Goal: Task Accomplishment & Management: Use online tool/utility

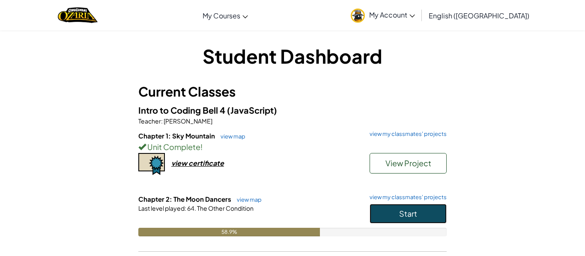
click at [415, 213] on span "Start" at bounding box center [408, 214] width 18 height 10
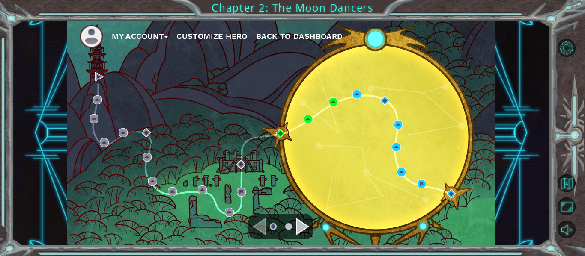
click at [300, 228] on div "Navigate to the next page" at bounding box center [302, 226] width 13 height 17
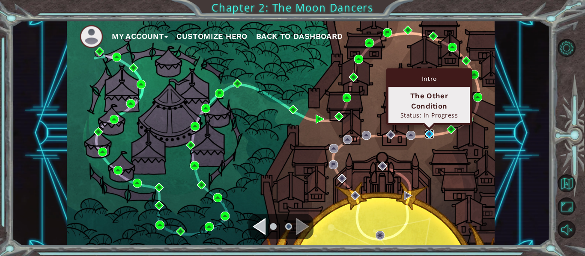
click at [431, 134] on img at bounding box center [429, 134] width 9 height 9
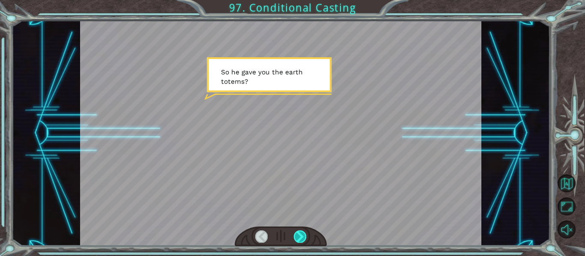
click at [303, 233] on div at bounding box center [300, 237] width 12 height 12
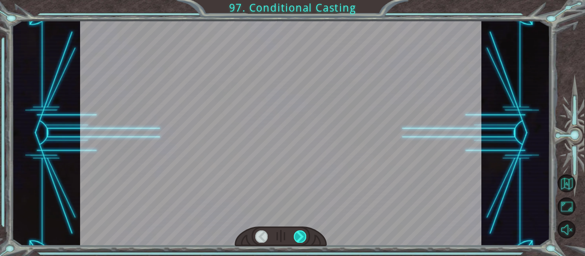
click at [303, 233] on div at bounding box center [300, 237] width 12 height 12
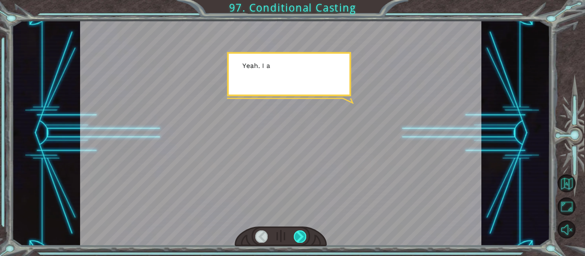
click at [303, 233] on div at bounding box center [300, 237] width 12 height 12
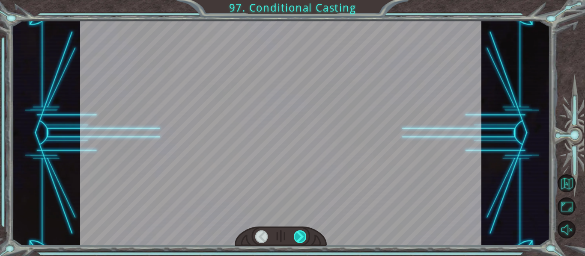
click at [303, 233] on div at bounding box center [300, 237] width 12 height 12
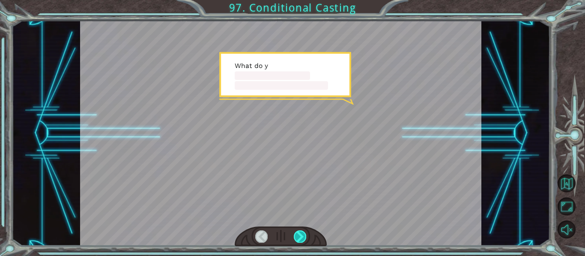
click at [303, 233] on div at bounding box center [300, 237] width 12 height 12
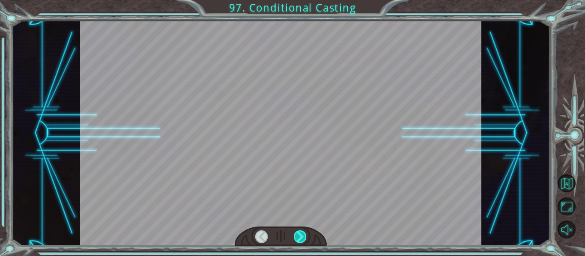
click at [303, 233] on div at bounding box center [300, 237] width 12 height 12
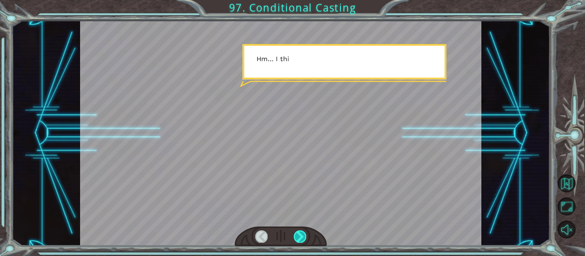
click at [303, 233] on div at bounding box center [300, 237] width 12 height 12
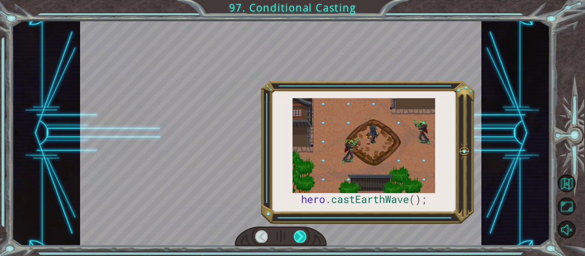
click at [303, 233] on div at bounding box center [300, 237] width 12 height 12
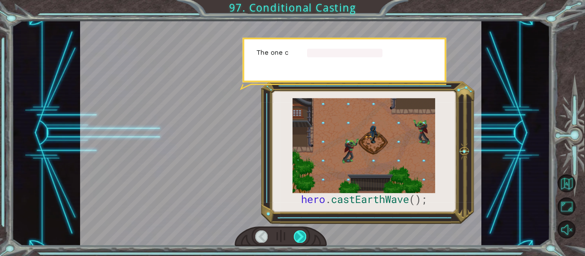
click at [303, 233] on div at bounding box center [300, 237] width 12 height 12
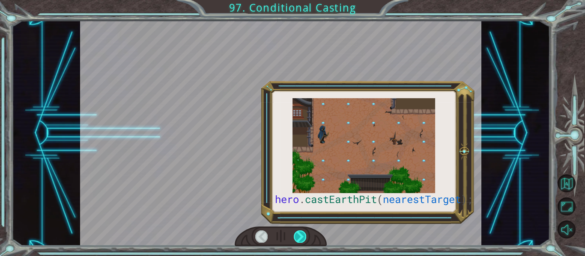
click at [303, 233] on div at bounding box center [300, 237] width 12 height 12
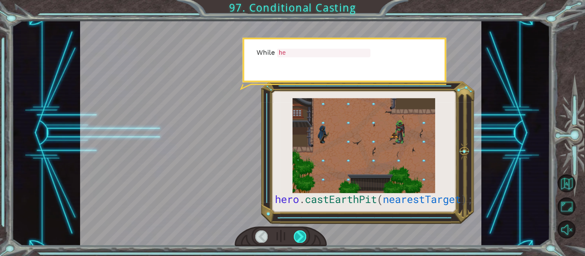
click at [303, 233] on div at bounding box center [300, 237] width 12 height 12
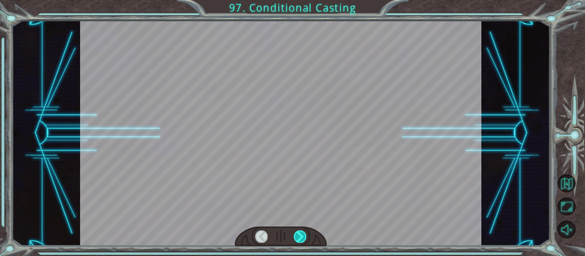
click at [303, 233] on div at bounding box center [300, 237] width 12 height 12
click at [302, 232] on div at bounding box center [300, 237] width 12 height 12
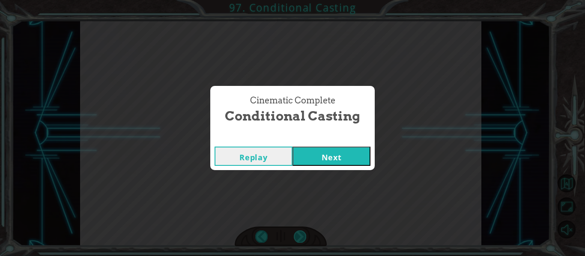
click at [302, 232] on div "Cinematic Complete Conditional Casting Replay Next" at bounding box center [292, 128] width 585 height 256
click at [312, 149] on button "Next" at bounding box center [331, 156] width 78 height 19
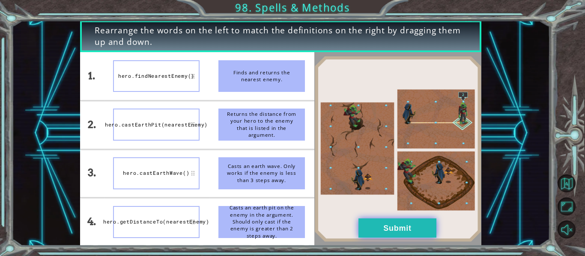
click at [391, 234] on button "Submit" at bounding box center [397, 228] width 78 height 19
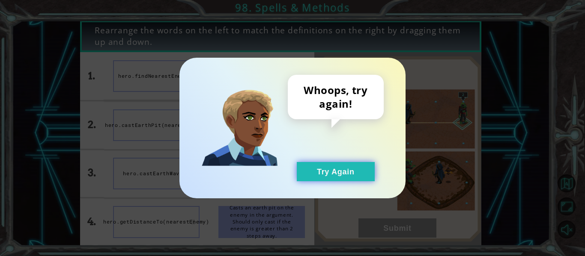
click at [346, 178] on button "Try Again" at bounding box center [336, 171] width 78 height 19
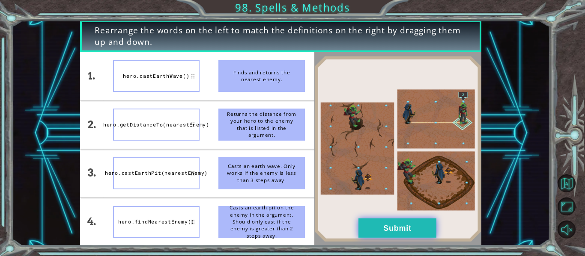
click at [424, 230] on button "Submit" at bounding box center [397, 228] width 78 height 19
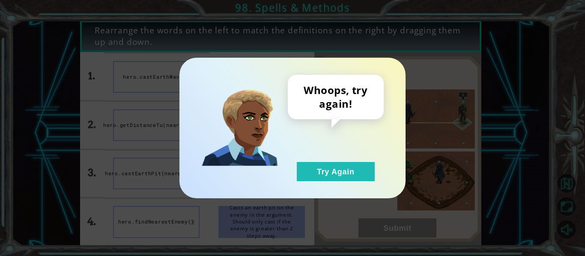
click at [351, 189] on div "Whoops, try again! Try Again" at bounding box center [292, 128] width 226 height 141
click at [326, 190] on div "Whoops, try again! Try Again" at bounding box center [292, 128] width 226 height 141
click at [300, 163] on button "Try Again" at bounding box center [336, 171] width 78 height 19
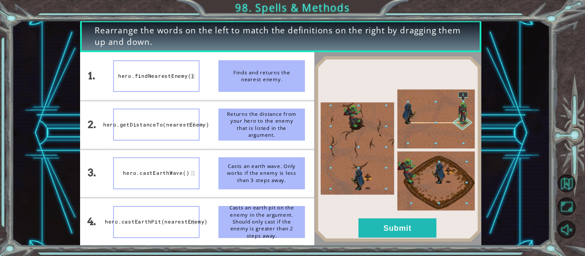
click at [323, 179] on button "Try Again" at bounding box center [336, 171] width 78 height 19
click at [314, 179] on li "Casts an earth wave. Only works if the enemy is less than 3 steps away." at bounding box center [261, 174] width 105 height 48
click at [416, 221] on button "Submit" at bounding box center [397, 228] width 78 height 19
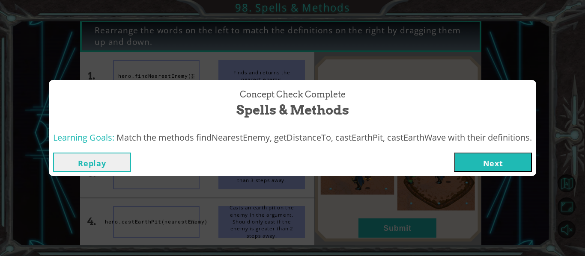
click at [496, 161] on button "Next" at bounding box center [493, 162] width 78 height 19
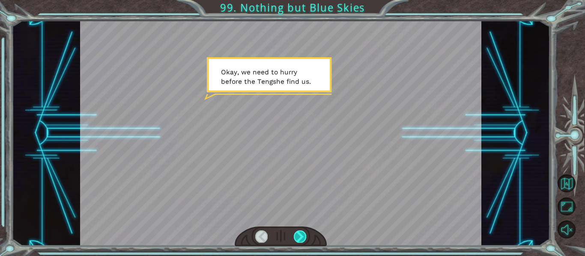
click at [302, 239] on div at bounding box center [300, 237] width 12 height 12
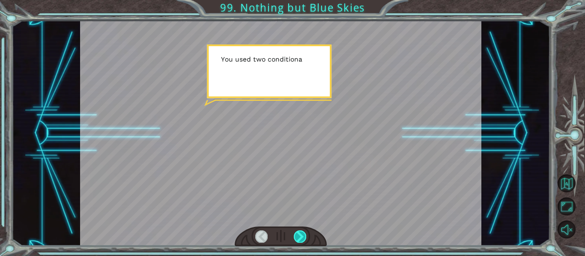
click at [302, 239] on div at bounding box center [300, 237] width 12 height 12
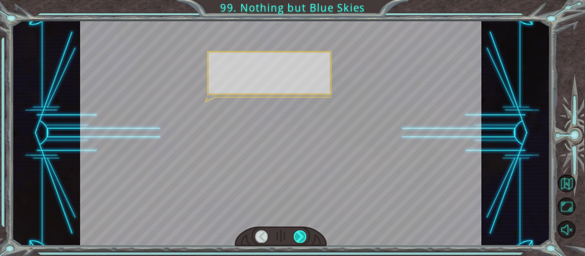
click at [302, 239] on div at bounding box center [300, 237] width 12 height 12
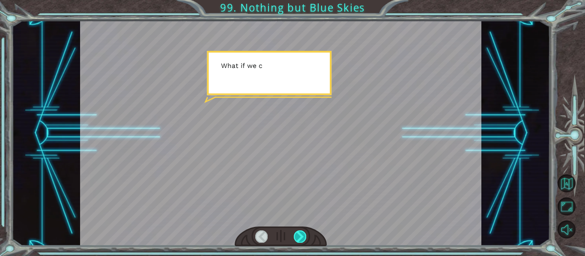
click at [302, 239] on div at bounding box center [300, 237] width 12 height 12
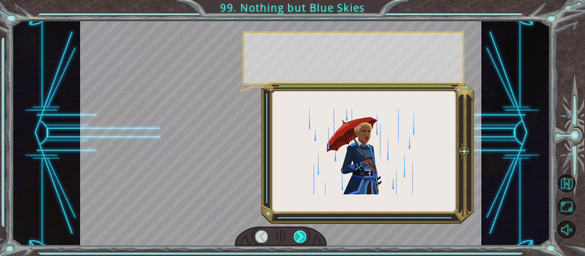
click at [302, 239] on div at bounding box center [300, 237] width 12 height 12
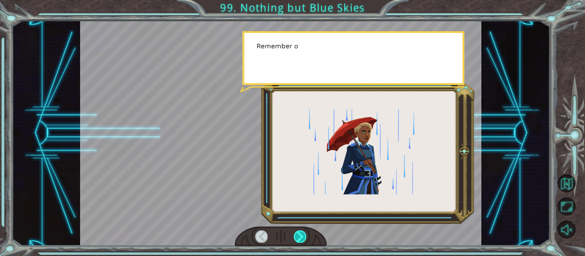
click at [302, 239] on div at bounding box center [300, 237] width 12 height 12
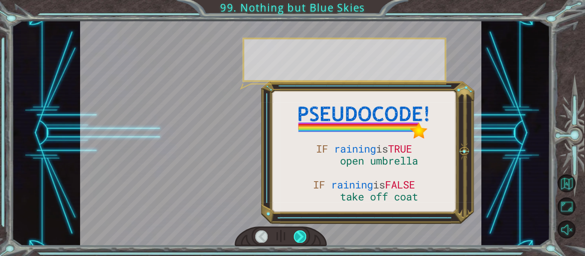
click at [302, 239] on div at bounding box center [300, 237] width 12 height 12
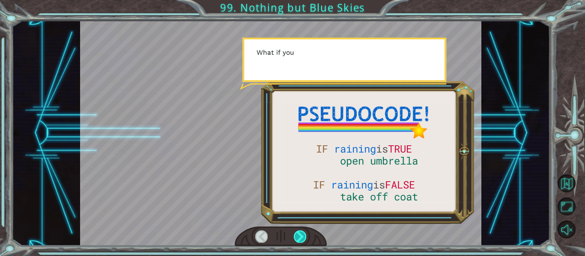
click at [302, 239] on div at bounding box center [300, 237] width 12 height 12
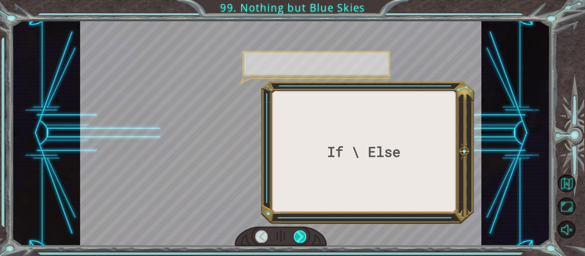
click at [302, 239] on div at bounding box center [300, 237] width 12 height 12
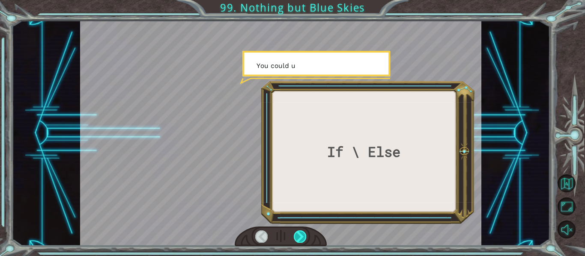
click at [302, 239] on div at bounding box center [300, 237] width 12 height 12
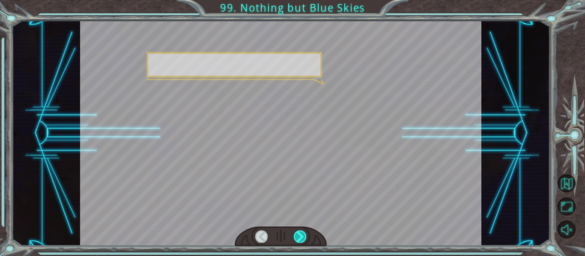
click at [302, 239] on div at bounding box center [300, 237] width 12 height 12
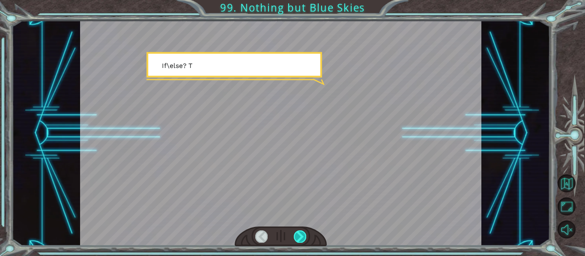
click at [302, 239] on div at bounding box center [300, 237] width 12 height 12
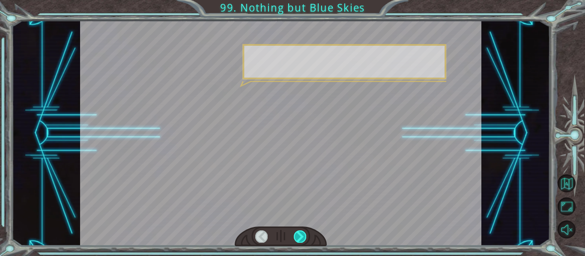
click at [302, 239] on div at bounding box center [300, 237] width 12 height 12
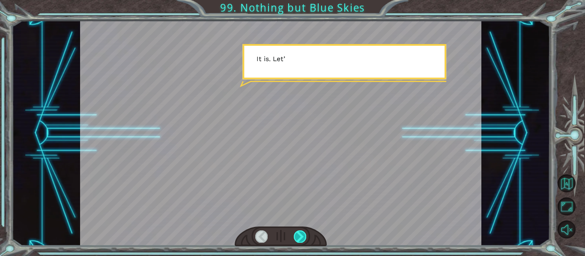
click at [302, 239] on div at bounding box center [300, 237] width 12 height 12
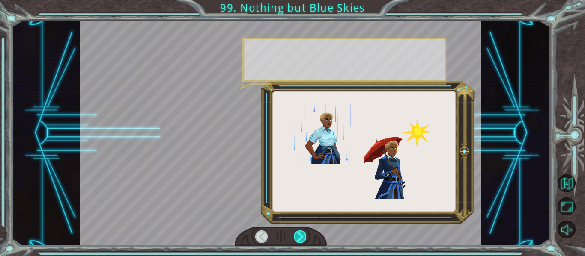
click at [302, 239] on div at bounding box center [300, 237] width 12 height 12
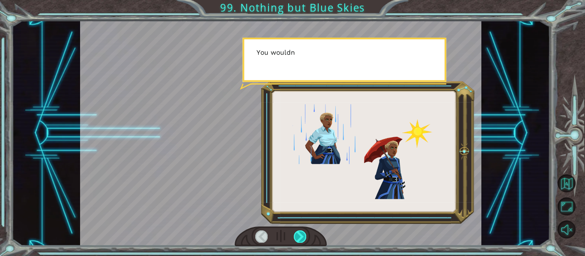
click at [302, 239] on div at bounding box center [300, 237] width 12 height 12
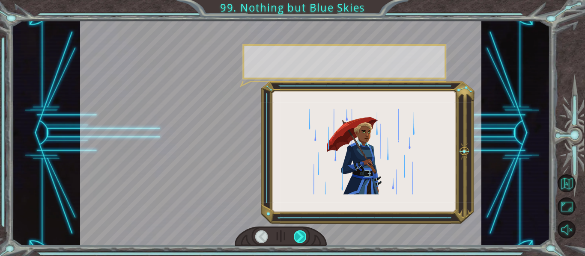
click at [302, 239] on div at bounding box center [300, 237] width 12 height 12
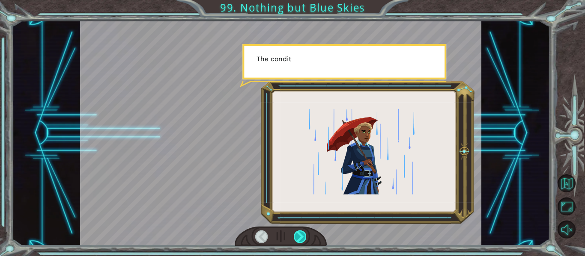
click at [302, 239] on div at bounding box center [300, 237] width 12 height 12
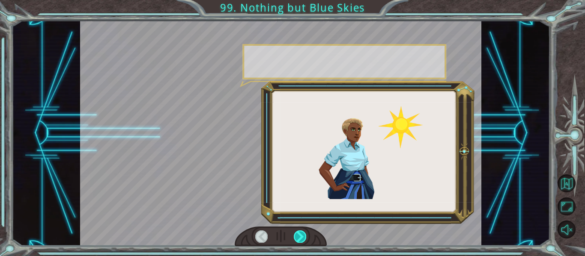
click at [302, 239] on div at bounding box center [300, 237] width 12 height 12
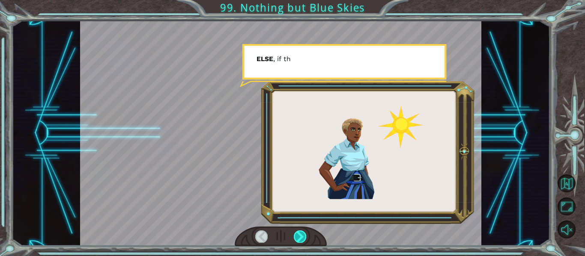
click at [302, 239] on div at bounding box center [300, 237] width 12 height 12
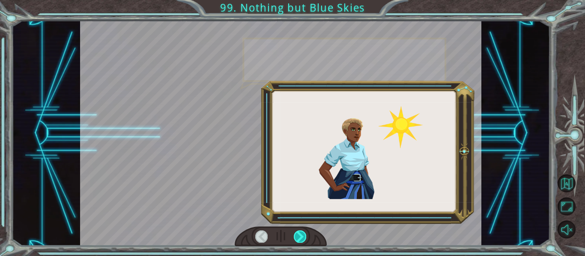
click at [302, 239] on div at bounding box center [300, 237] width 12 height 12
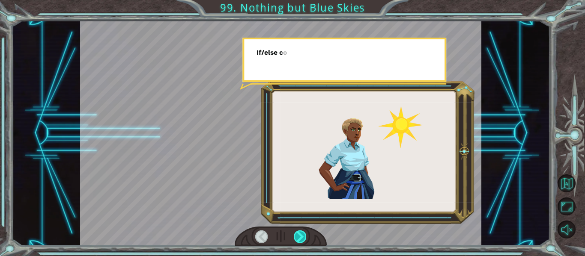
click at [302, 239] on div at bounding box center [300, 237] width 12 height 12
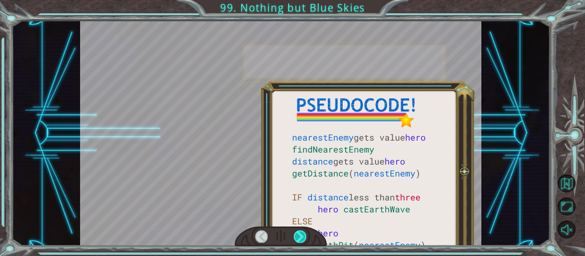
click at [302, 239] on div at bounding box center [300, 237] width 12 height 12
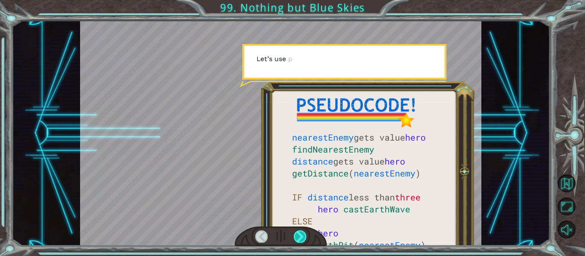
click at [302, 239] on div at bounding box center [300, 237] width 12 height 12
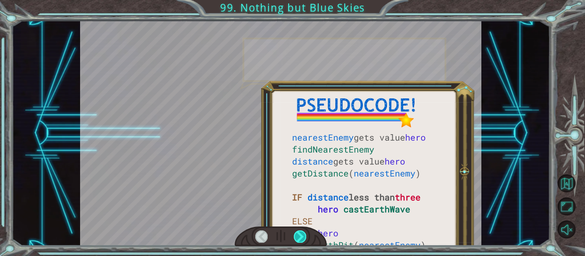
click at [302, 239] on div at bounding box center [300, 237] width 12 height 12
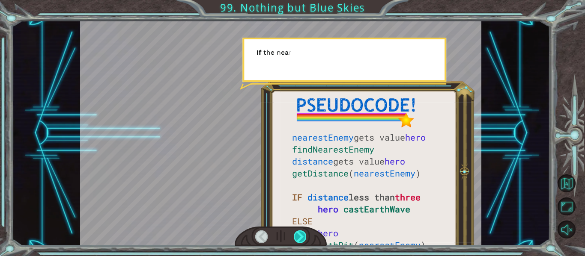
click at [302, 239] on div at bounding box center [300, 237] width 12 height 12
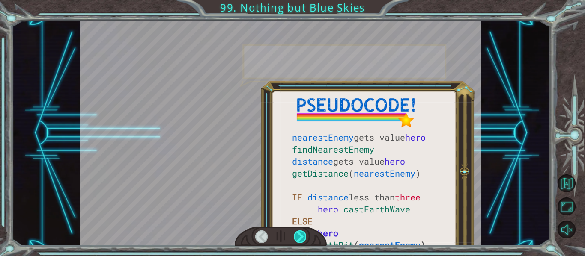
click at [302, 239] on div at bounding box center [300, 237] width 12 height 12
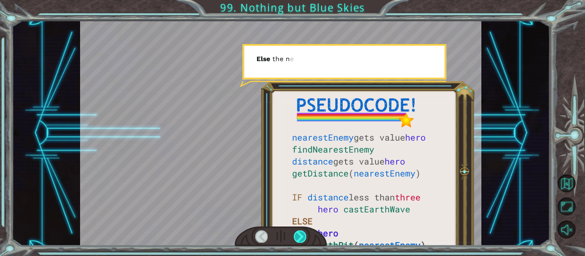
click at [302, 239] on div at bounding box center [300, 237] width 12 height 12
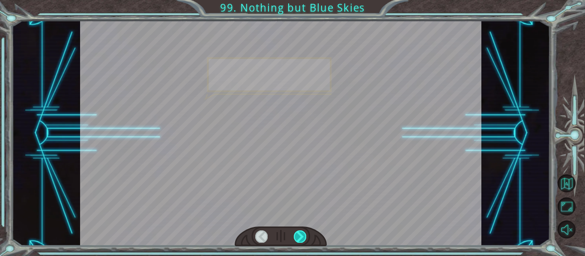
click at [302, 239] on div at bounding box center [300, 237] width 12 height 12
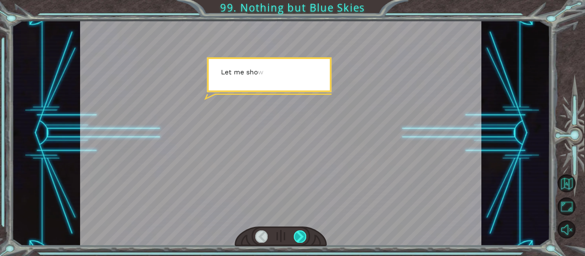
click at [302, 239] on div at bounding box center [300, 237] width 12 height 12
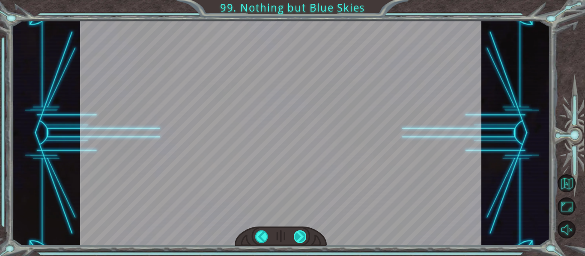
click at [302, 239] on div at bounding box center [300, 237] width 12 height 12
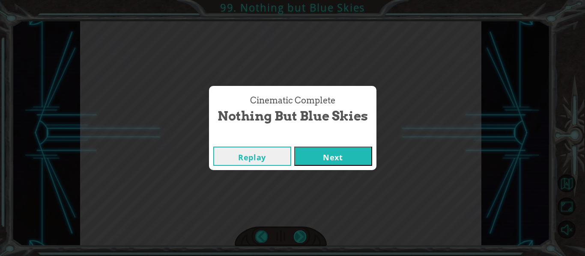
click at [302, 239] on div "Cinematic Complete Nothing but Blue Skies Replay Next" at bounding box center [292, 128] width 585 height 256
click at [311, 164] on button "Next" at bounding box center [333, 156] width 78 height 19
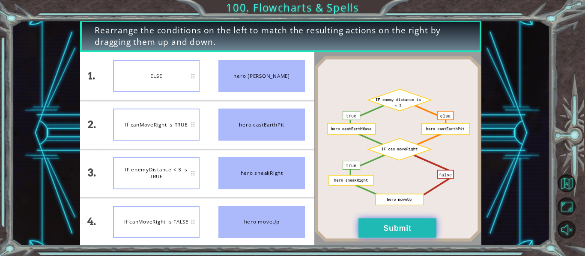
click at [389, 222] on button "Submit" at bounding box center [397, 228] width 78 height 19
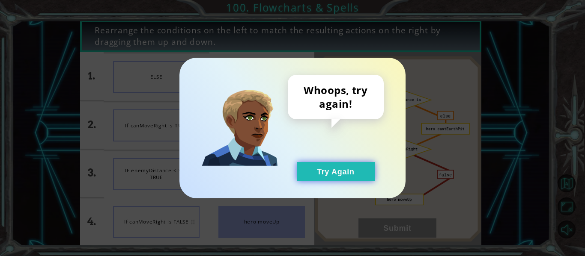
click at [338, 172] on button "Try Again" at bounding box center [336, 171] width 78 height 19
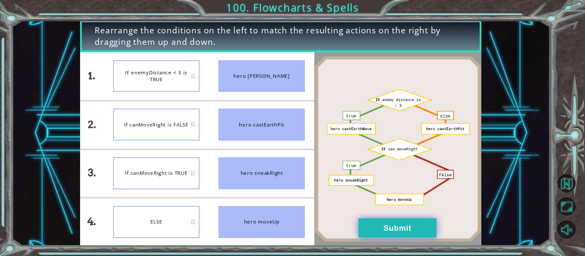
click at [387, 232] on button "Submit" at bounding box center [397, 228] width 78 height 19
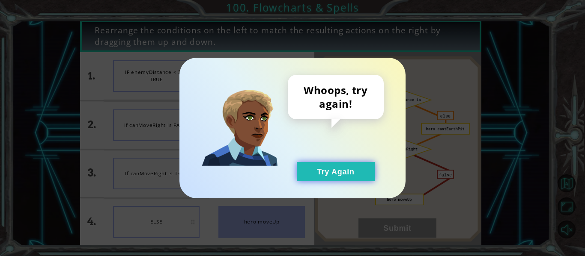
click at [356, 166] on button "Try Again" at bounding box center [336, 171] width 78 height 19
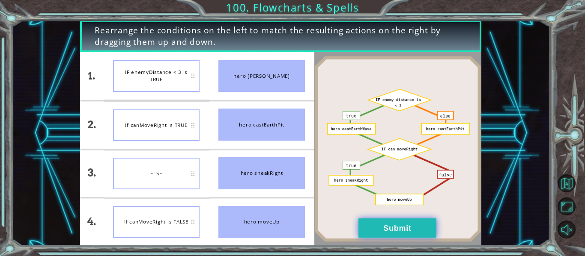
click at [404, 219] on button "Submit" at bounding box center [397, 228] width 78 height 19
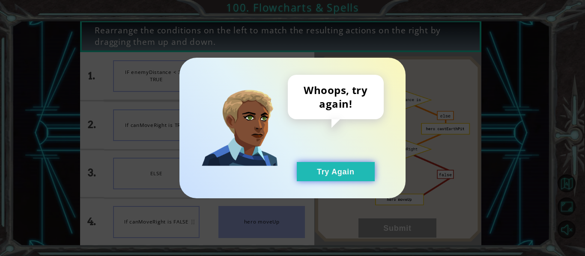
click at [354, 167] on button "Try Again" at bounding box center [336, 171] width 78 height 19
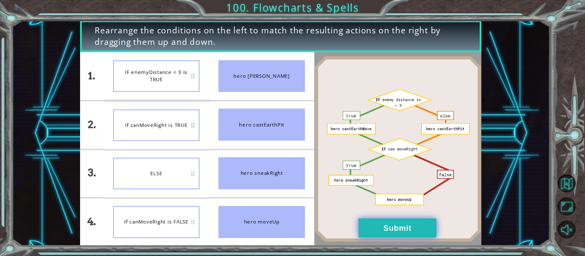
click at [389, 235] on button "Submit" at bounding box center [397, 228] width 78 height 19
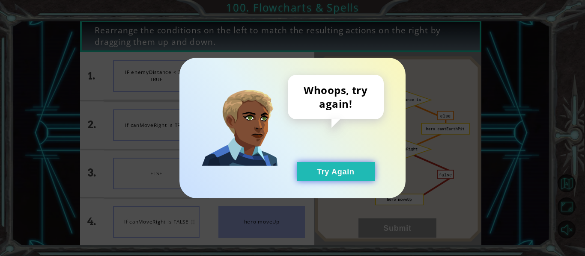
click at [355, 178] on button "Try Again" at bounding box center [336, 171] width 78 height 19
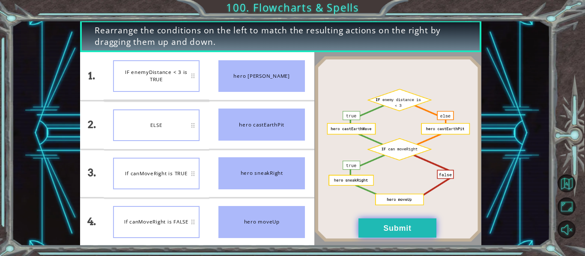
click at [386, 221] on button "Submit" at bounding box center [397, 228] width 78 height 19
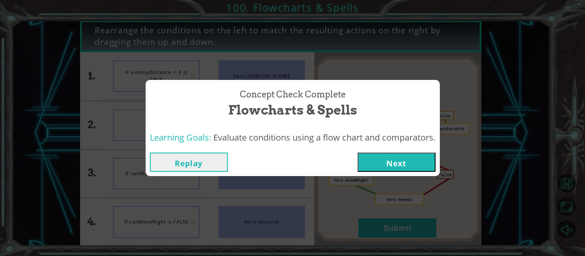
click at [404, 163] on button "Next" at bounding box center [396, 162] width 78 height 19
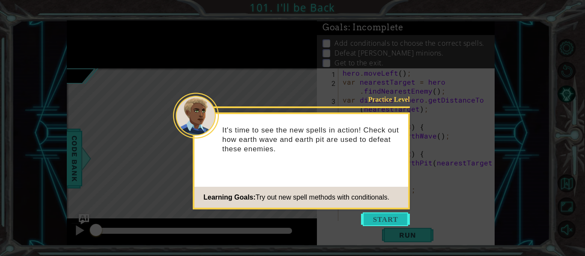
click at [392, 220] on button "Start" at bounding box center [385, 220] width 49 height 14
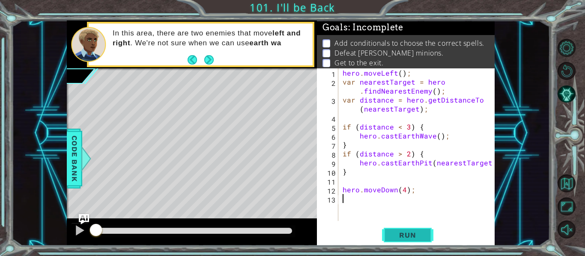
click at [419, 241] on button "Run" at bounding box center [407, 236] width 51 height 18
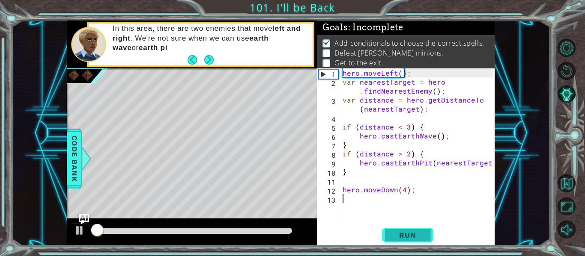
scroll to position [2, 0]
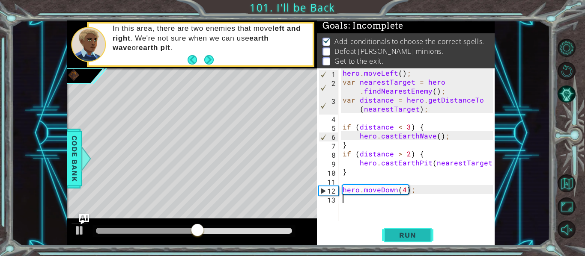
click at [394, 231] on span "Run" at bounding box center [407, 235] width 34 height 9
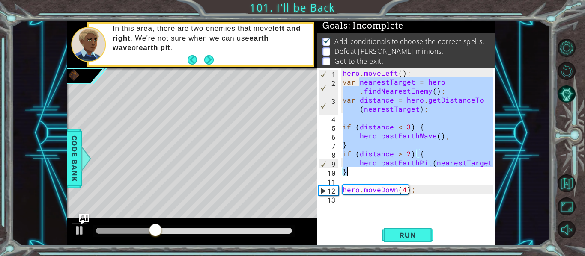
drag, startPoint x: 360, startPoint y: 85, endPoint x: 515, endPoint y: 168, distance: 175.8
click at [515, 168] on div "1 ההההההההההההההההההההההההההההההההההההההההההההההההההההההההההההההההההההההההההההה…" at bounding box center [281, 134] width 538 height 226
type textarea "hero.castEarthPit(nearestTarget); }"
click at [406, 201] on div "hero . moveLeft ( ) ; var nearestTarget = hero . findNearestEnemy ( ) ; var dis…" at bounding box center [419, 153] width 156 height 171
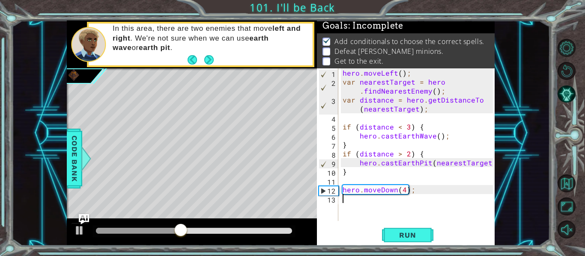
paste textarea "}"
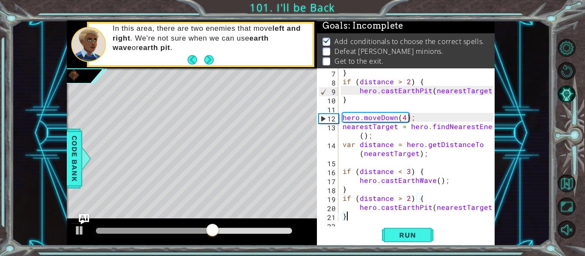
scroll to position [72, 0]
click at [354, 146] on div "} if ( distance > 2 ) { hero . castEarthPit ( nearestTarget ) ; } hero . moveDo…" at bounding box center [419, 153] width 156 height 171
click at [416, 117] on div "} if ( distance > 2 ) { hero . castEarthPit ( nearestTarget ) ; } hero . moveDo…" at bounding box center [419, 153] width 156 height 171
type textarea "hero.moveDown(4);"
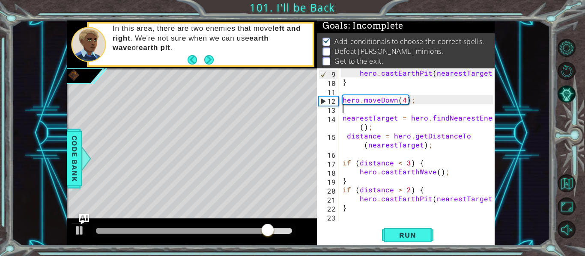
scroll to position [90, 0]
click at [411, 241] on button "Run" at bounding box center [407, 236] width 51 height 18
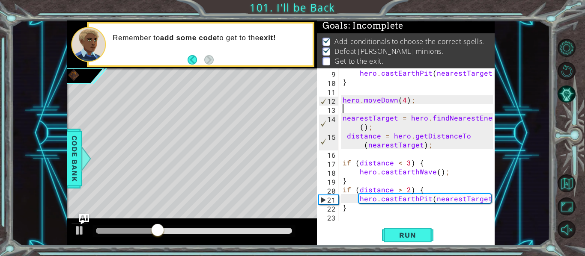
click at [442, 214] on div "hero . castEarthPit ( nearestTarget ) ; } hero . moveDown ( 4 ) ; nearestTarget…" at bounding box center [419, 153] width 156 height 171
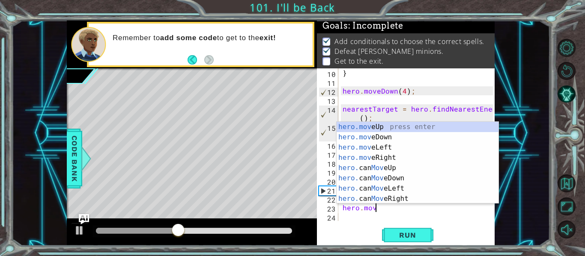
scroll to position [0, 2]
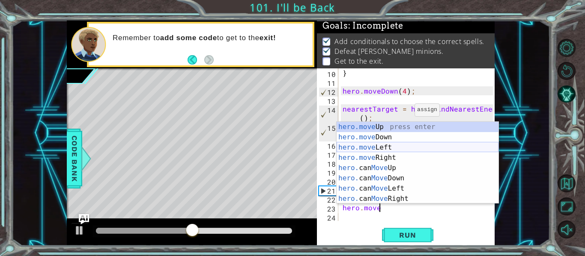
click at [382, 149] on div "hero.move Up press enter hero.move Down press enter hero.move Left press enter …" at bounding box center [417, 173] width 162 height 103
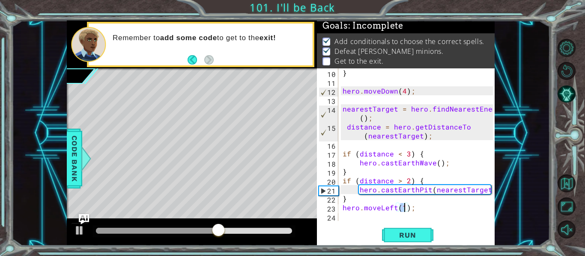
scroll to position [0, 4]
type textarea "hero.moveLeft(4);"
click at [402, 230] on button "Run" at bounding box center [407, 236] width 51 height 18
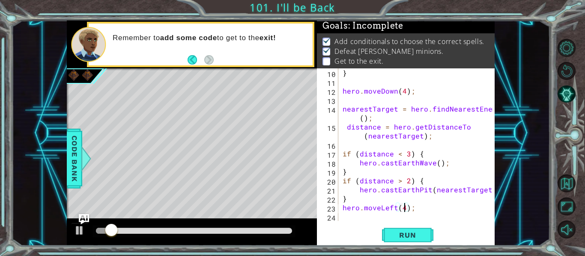
click at [417, 213] on div "} hero . moveDown ( 4 ) ; nearestTarget = hero . findNearestEnemy ( ) ; distanc…" at bounding box center [419, 153] width 156 height 171
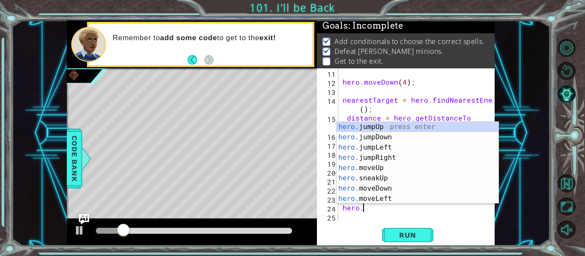
scroll to position [0, 1]
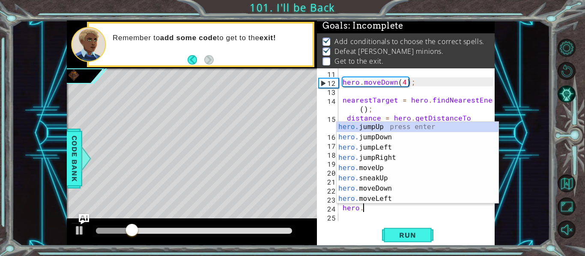
type textarea "hero.j"
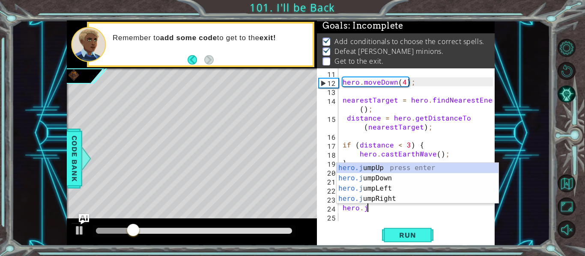
scroll to position [0, 1]
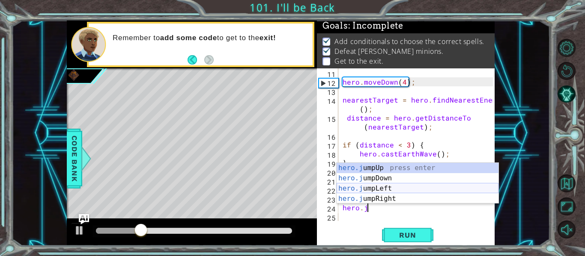
click at [397, 190] on div "hero.j umpUp press enter hero.j umpDown press enter hero.j umpLeft press enter …" at bounding box center [417, 194] width 162 height 62
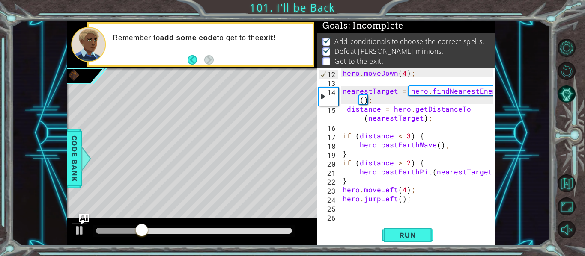
scroll to position [117, 0]
click at [401, 198] on div "hero . moveDown ( 4 ) ; nearestTarget = hero . findNearestEnemy ( ) ; distance …" at bounding box center [419, 153] width 156 height 171
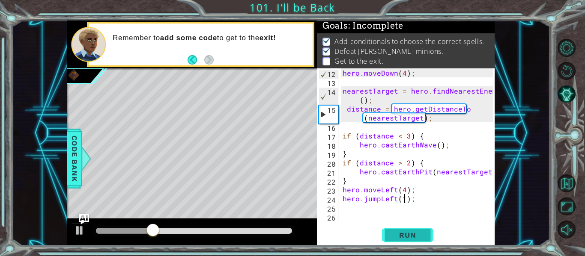
type textarea "hero.jumpLeft(1);"
click at [402, 234] on span "Run" at bounding box center [407, 235] width 34 height 9
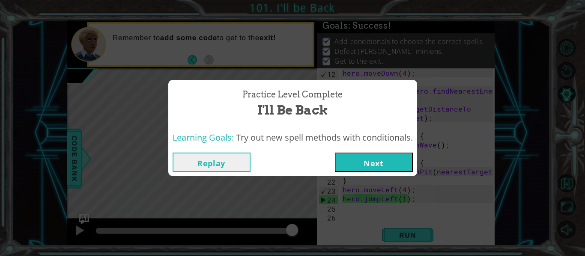
click at [386, 166] on button "Next" at bounding box center [374, 162] width 78 height 19
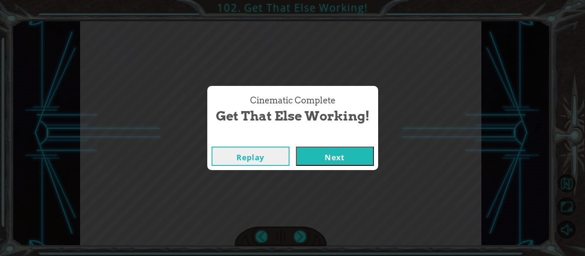
click at [335, 163] on button "Next" at bounding box center [335, 156] width 78 height 19
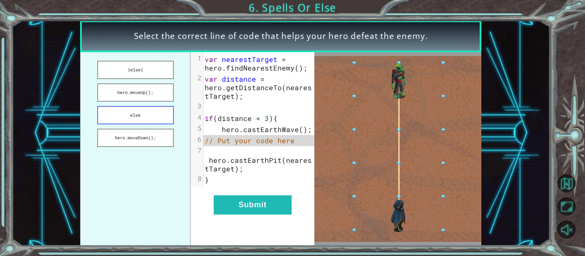
click at [138, 110] on button "else" at bounding box center [135, 115] width 77 height 18
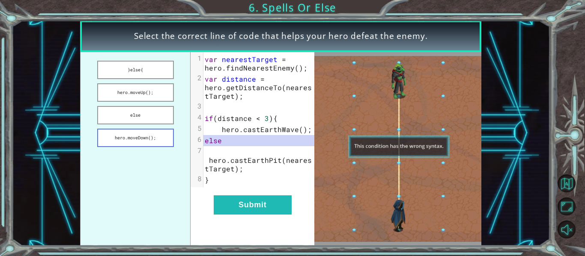
click at [142, 137] on button "hero.moveDown();" at bounding box center [135, 138] width 77 height 18
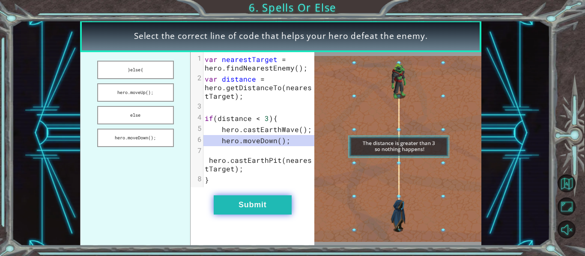
click at [247, 211] on button "Submit" at bounding box center [253, 205] width 78 height 19
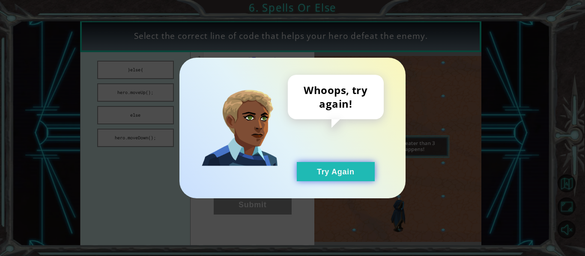
click at [320, 169] on button "Try Again" at bounding box center [336, 171] width 78 height 19
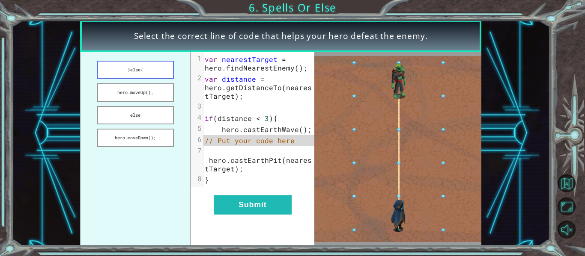
click at [139, 69] on button "}else{" at bounding box center [135, 70] width 77 height 18
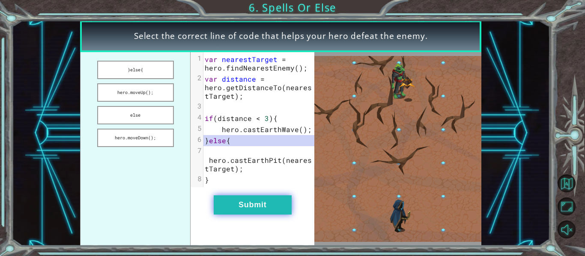
click at [239, 202] on button "Submit" at bounding box center [253, 205] width 78 height 19
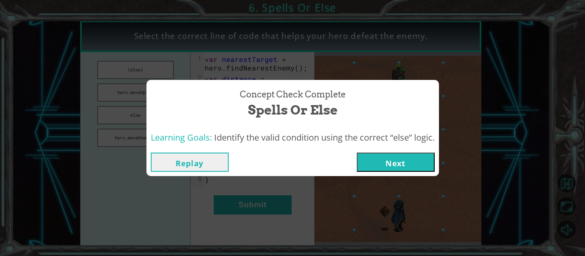
click at [398, 161] on button "Next" at bounding box center [396, 162] width 78 height 19
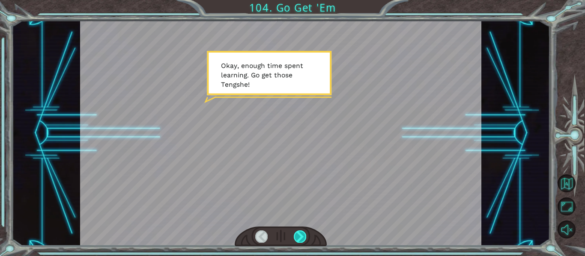
click at [301, 235] on div at bounding box center [300, 237] width 12 height 12
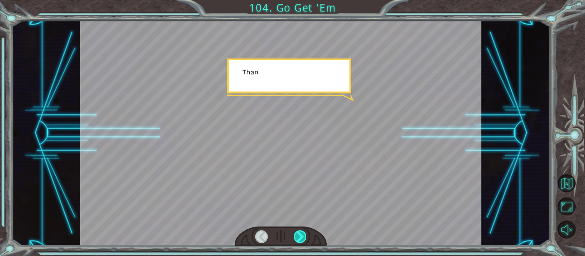
click at [301, 235] on div at bounding box center [300, 237] width 12 height 12
click at [301, 0] on div "Temporary Text O k a y , e n o u g h t i m e s p e n t l e a r n i n g . G o g …" at bounding box center [292, 0] width 585 height 0
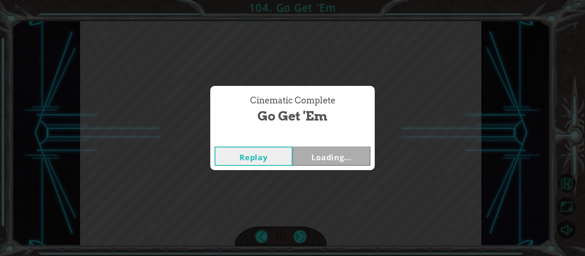
click at [301, 235] on div "Cinematic Complete Go Get 'Em Replay Loading..." at bounding box center [292, 128] width 585 height 256
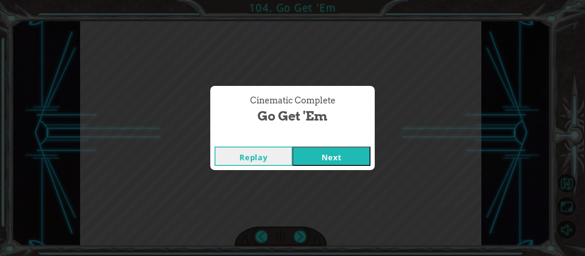
click at [316, 152] on button "Next" at bounding box center [331, 156] width 78 height 19
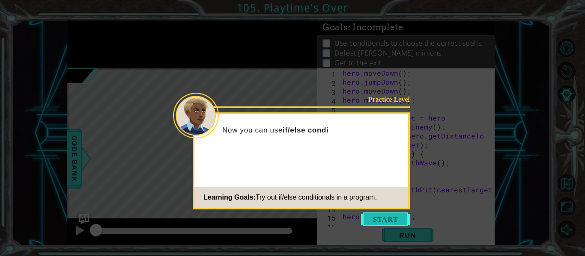
click at [394, 220] on button "Start" at bounding box center [385, 220] width 49 height 14
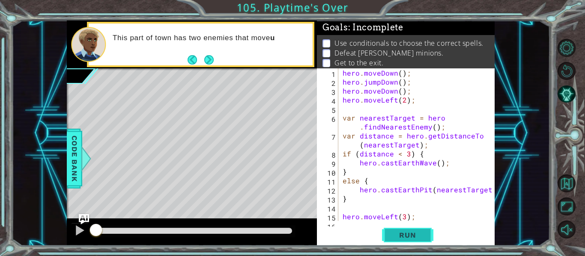
click at [416, 239] on span "Run" at bounding box center [407, 235] width 34 height 9
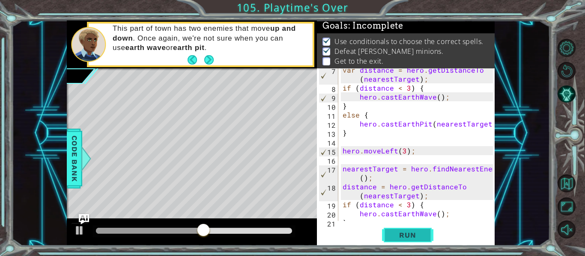
scroll to position [108, 0]
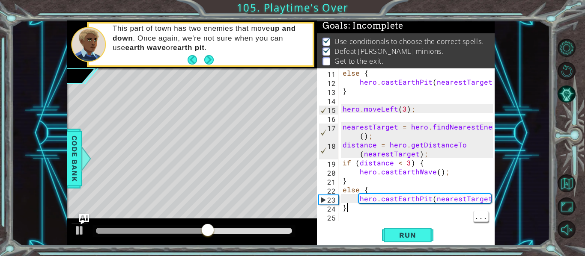
click at [464, 216] on div "else { hero . castEarthPit ( nearestTarget ) ; } hero . moveLeft ( 3 ) ; neares…" at bounding box center [419, 153] width 156 height 171
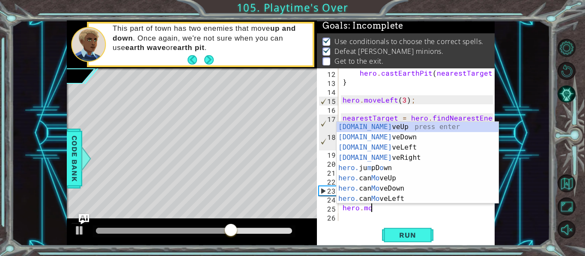
scroll to position [0, 2]
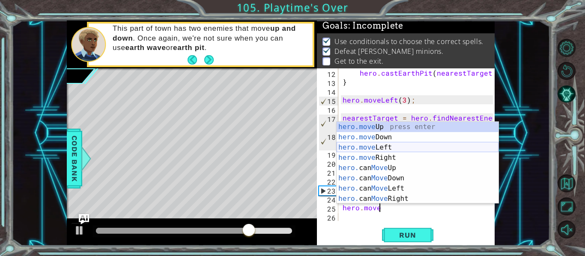
click at [378, 151] on div "hero.move Up press enter hero.move Down press enter hero.move Left press enter …" at bounding box center [417, 173] width 162 height 103
type textarea "hero.moveLeft(1);"
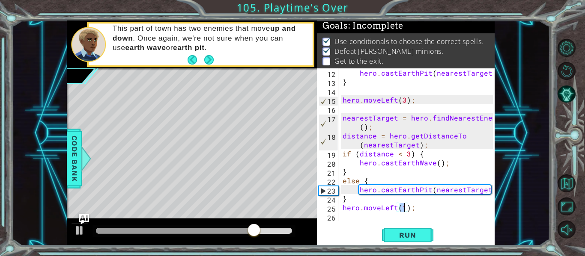
click at [413, 206] on div "hero . castEarthPit ( nearestTarget ) ; } hero . moveLeft ( 3 ) ; nearestTarget…" at bounding box center [419, 153] width 156 height 171
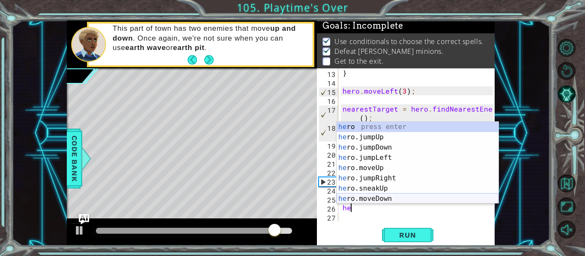
click at [395, 198] on div "he ro press enter he ro.jumpUp press enter he ro.jumpDown press enter he ro.jum…" at bounding box center [417, 173] width 162 height 103
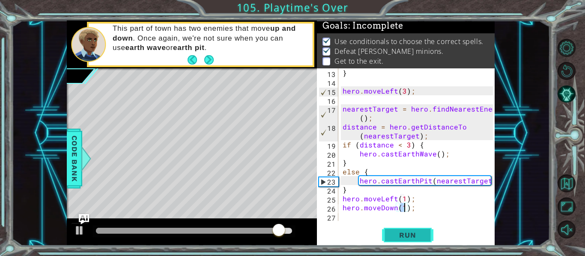
type textarea "hero.moveDown(1);"
click at [407, 235] on span "Run" at bounding box center [407, 235] width 34 height 9
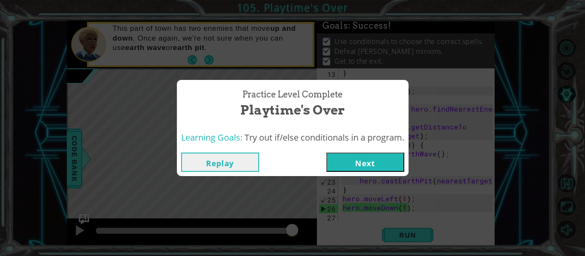
click at [362, 162] on button "Next" at bounding box center [365, 162] width 78 height 19
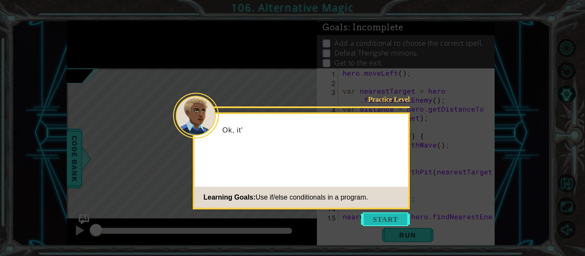
scroll to position [36, 0]
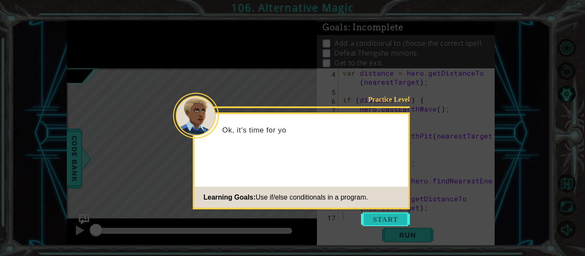
click at [393, 220] on button "Start" at bounding box center [385, 220] width 49 height 14
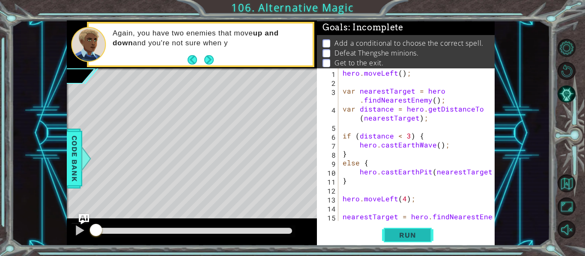
click at [404, 241] on button "Run" at bounding box center [407, 236] width 51 height 18
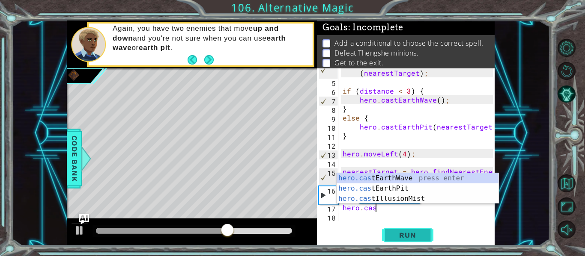
scroll to position [0, 2]
type textarea "hero.cast"
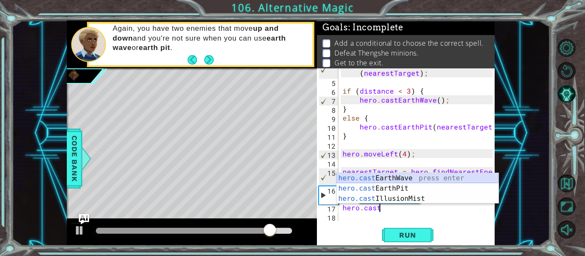
click at [413, 178] on div "hero.cast EarthWave press enter hero.cast EarthPit press enter hero.cast Illusi…" at bounding box center [417, 198] width 162 height 51
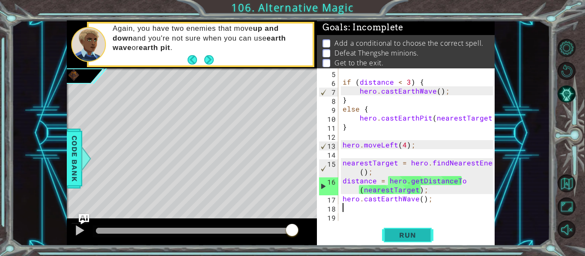
click at [400, 235] on span "Run" at bounding box center [407, 235] width 34 height 9
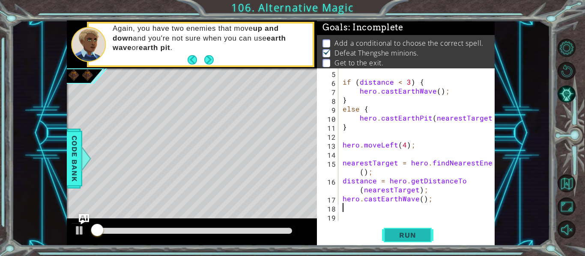
scroll to position [2, 0]
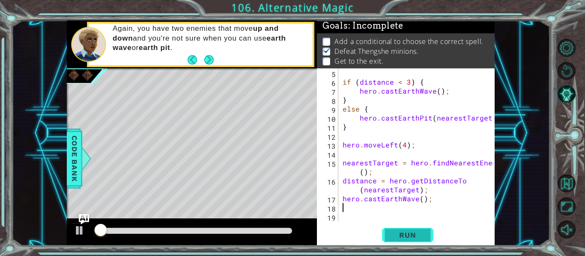
click at [400, 235] on span "Run" at bounding box center [407, 235] width 34 height 9
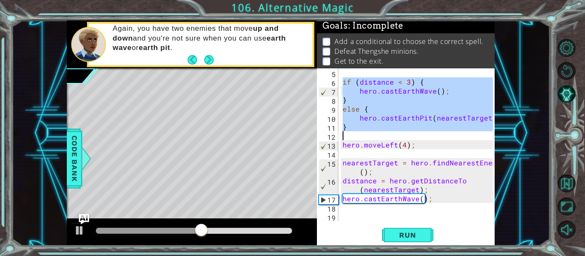
drag, startPoint x: 342, startPoint y: 79, endPoint x: 413, endPoint y: 135, distance: 90.2
click at [413, 135] on div "if ( distance < 3 ) { hero . castEarthWave ( ) ; } else { hero . castEarthPit (…" at bounding box center [419, 153] width 156 height 171
click at [429, 203] on div "if ( distance < 3 ) { hero . castEarthWave ( ) ; } else { hero . castEarthPit (…" at bounding box center [419, 153] width 156 height 171
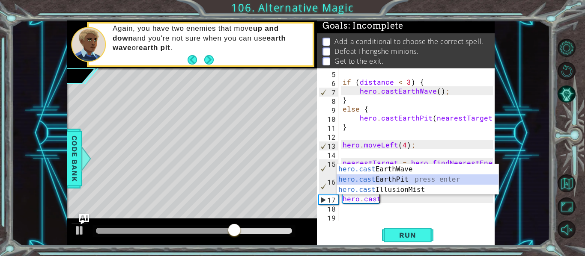
click at [405, 182] on div "hero.cast EarthWave press enter hero.cast EarthPit press enter hero.cast Illusi…" at bounding box center [417, 189] width 162 height 51
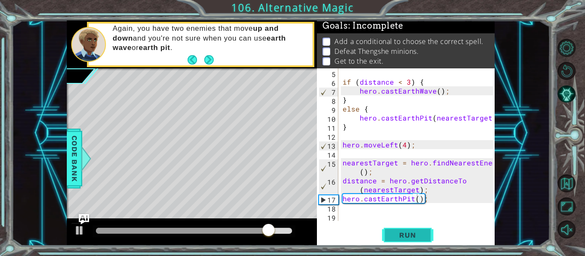
click at [399, 234] on span "Run" at bounding box center [407, 235] width 34 height 9
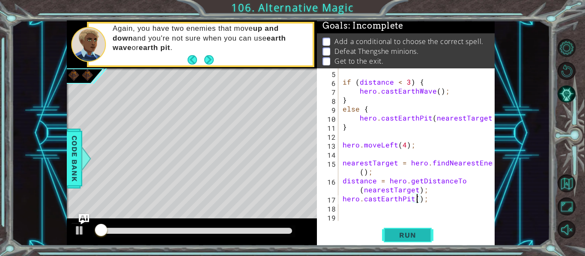
click at [399, 234] on span "Run" at bounding box center [407, 235] width 34 height 9
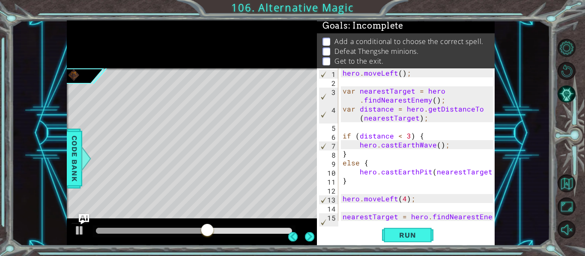
scroll to position [0, 0]
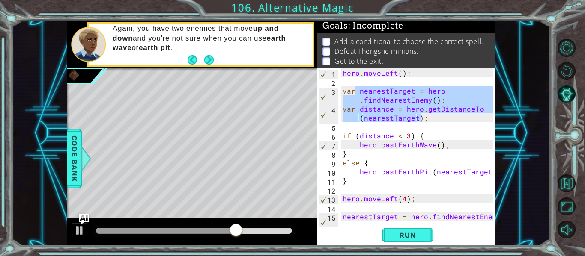
drag, startPoint x: 357, startPoint y: 90, endPoint x: 419, endPoint y: 121, distance: 70.1
click at [419, 121] on div "hero . moveLeft ( ) ; var nearestTarget = hero . findNearestEnemy ( ) ; var dis…" at bounding box center [419, 158] width 156 height 180
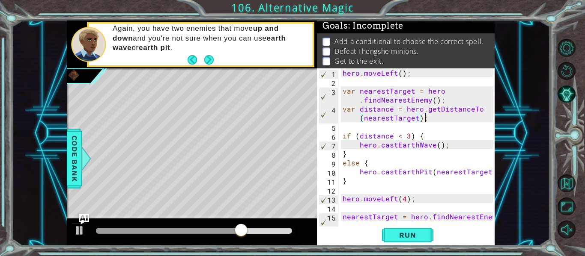
click at [425, 121] on div "hero . moveLeft ( ) ; var nearestTarget = hero . findNearestEnemy ( ) ; var dis…" at bounding box center [419, 158] width 156 height 180
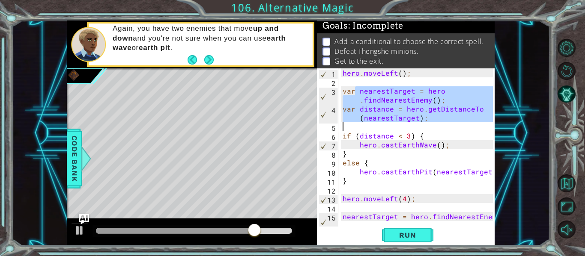
drag, startPoint x: 357, startPoint y: 92, endPoint x: 434, endPoint y: 123, distance: 83.5
click at [434, 123] on div "hero . moveLeft ( ) ; var nearestTarget = hero . findNearestEnemy ( ) ; var dis…" at bounding box center [419, 158] width 156 height 180
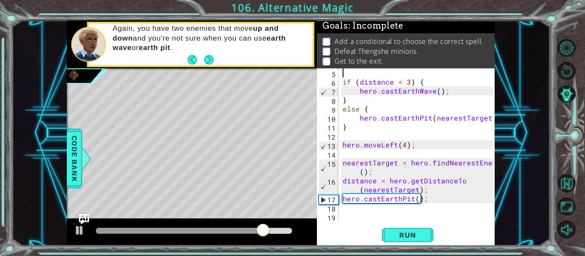
scroll to position [54, 0]
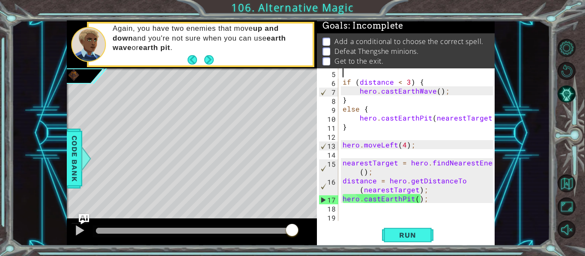
click at [418, 198] on div "if ( distance < 3 ) { hero . castEarthWave ( ) ; } else { hero . castEarthPit (…" at bounding box center [419, 153] width 156 height 171
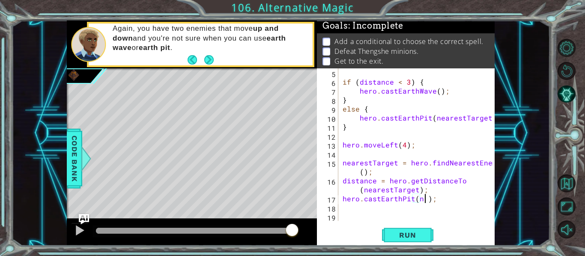
scroll to position [0, 5]
click at [410, 234] on span "Run" at bounding box center [407, 235] width 34 height 9
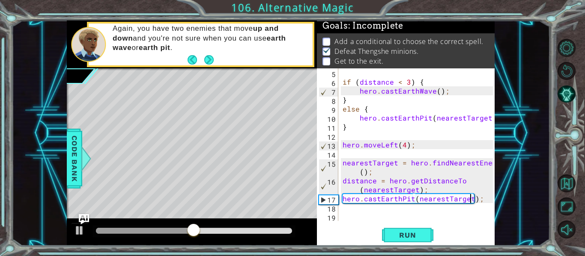
scroll to position [0, 0]
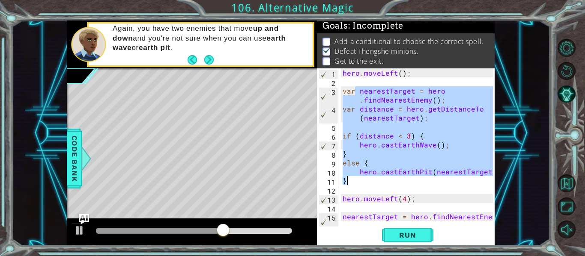
drag, startPoint x: 356, startPoint y: 91, endPoint x: 473, endPoint y: 185, distance: 150.1
click at [473, 185] on div "hero . moveLeft ( ) ; var nearestTarget = hero . findNearestEnemy ( ) ; var dis…" at bounding box center [419, 158] width 156 height 180
type textarea "hero.castEarthPit(nearestTarget); }"
click at [474, 187] on div "hero . moveLeft ( ) ; var nearestTarget = hero . findNearestEnemy ( ) ; var dis…" at bounding box center [419, 158] width 156 height 180
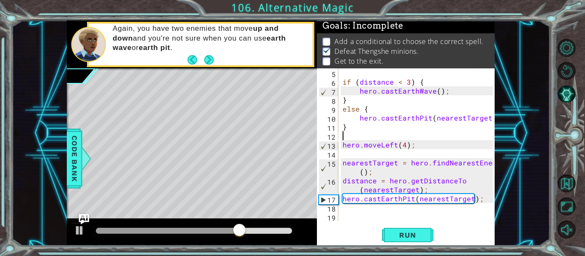
scroll to position [54, 0]
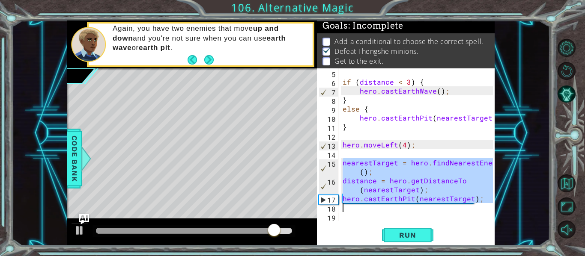
drag, startPoint x: 342, startPoint y: 161, endPoint x: 459, endPoint y: 208, distance: 126.8
click at [459, 208] on div "if ( distance < 3 ) { hero . castEarthWave ( ) ; } else { hero . castEarthPit (…" at bounding box center [419, 153] width 156 height 171
type textarea "hero.castEarthPit(nearestTarget);"
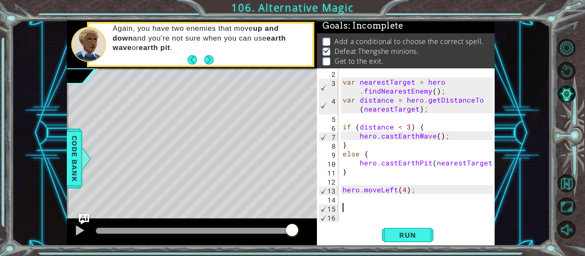
paste textarea "}"
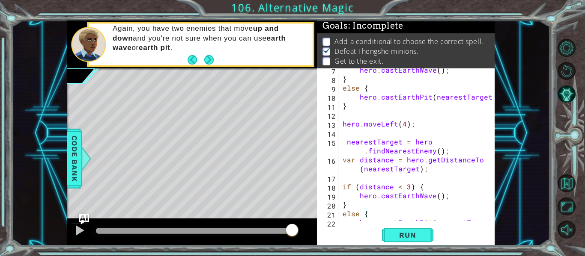
scroll to position [76, 0]
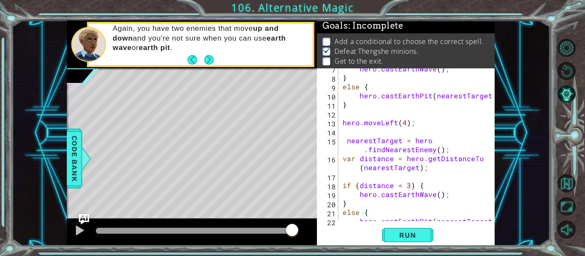
click at [353, 160] on div "hero . castEarthWave ( ) ; } else { hero . castEarthPit ( nearestTarget ) ; } h…" at bounding box center [419, 149] width 156 height 171
click at [358, 162] on div "hero . castEarthWave ( ) ; } else { hero . castEarthPit ( nearestTarget ) ; } h…" at bounding box center [419, 149] width 156 height 171
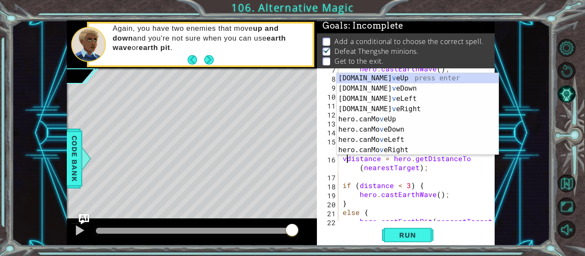
type textarea "distance = hero.getDistanceTo(nearestTarget);"
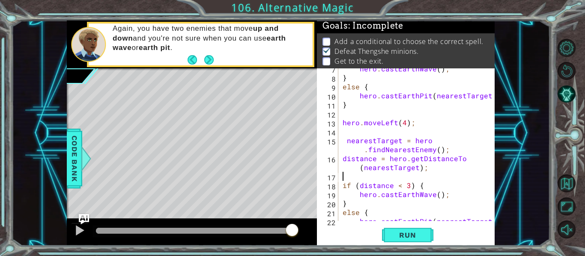
click at [449, 177] on div "hero . castEarthWave ( ) ; } else { hero . castEarthPit ( nearestTarget ) ; } h…" at bounding box center [419, 149] width 156 height 171
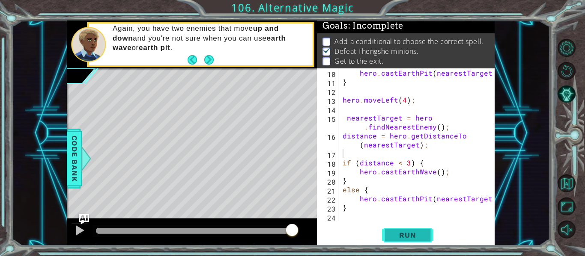
click at [420, 232] on span "Run" at bounding box center [407, 235] width 34 height 9
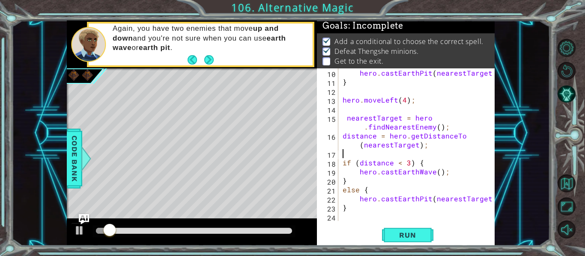
click at [362, 214] on div "hero . castEarthPit ( nearestTarget ) ; } hero . moveLeft ( 4 ) ; nearestTarget…" at bounding box center [419, 153] width 156 height 171
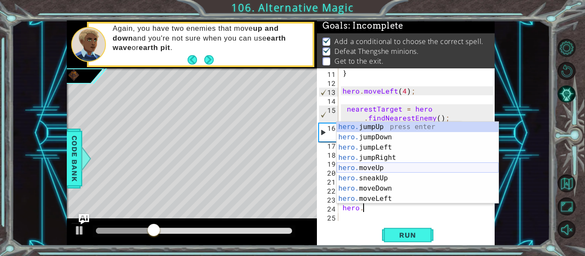
scroll to position [0, 1]
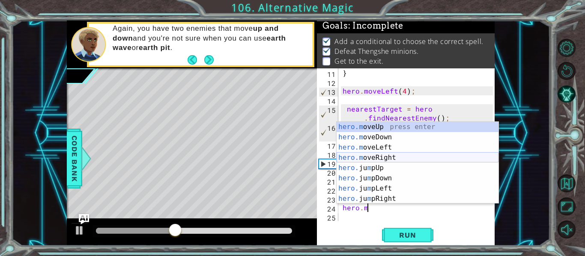
click at [389, 159] on div "hero.m oveUp press enter hero.m oveDown press enter hero.m oveLeft press enter …" at bounding box center [417, 173] width 162 height 103
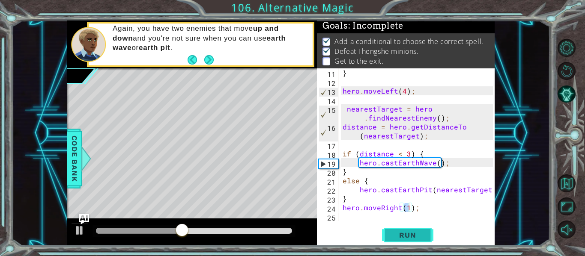
click at [396, 236] on span "Run" at bounding box center [407, 235] width 34 height 9
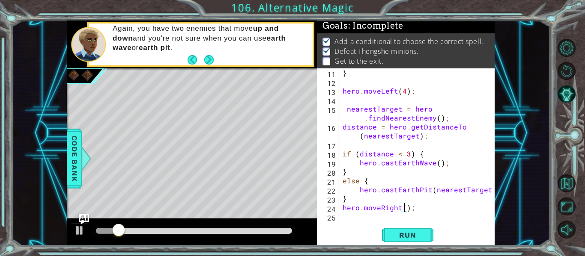
click at [413, 211] on div "} hero . moveLeft ( 4 ) ; nearestTarget = hero . findNearestEnemy ( ) ; distanc…" at bounding box center [419, 153] width 156 height 171
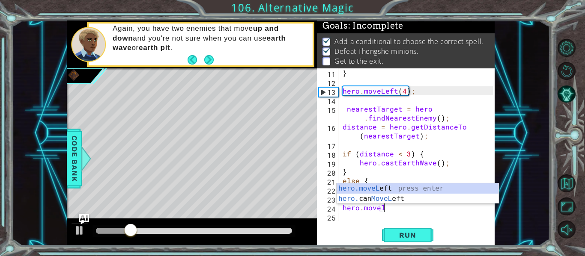
scroll to position [0, 2]
click at [398, 186] on div "hero.moveL eft press enter hero. can MoveL eft press enter" at bounding box center [417, 204] width 162 height 41
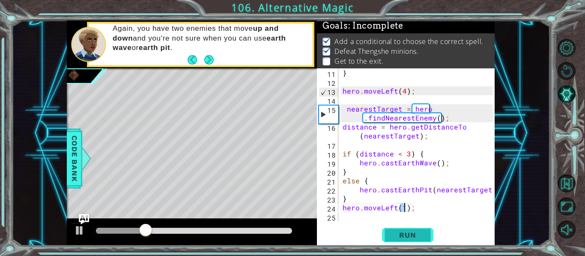
type textarea "hero.moveLeft(1);"
click at [411, 234] on span "Run" at bounding box center [407, 235] width 34 height 9
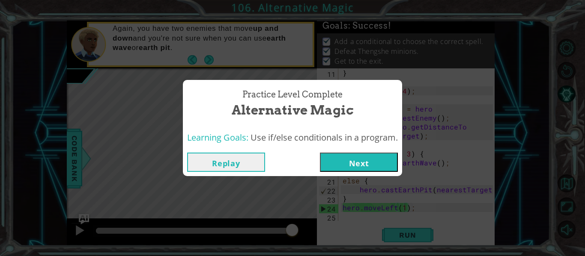
click at [348, 171] on button "Next" at bounding box center [359, 162] width 78 height 19
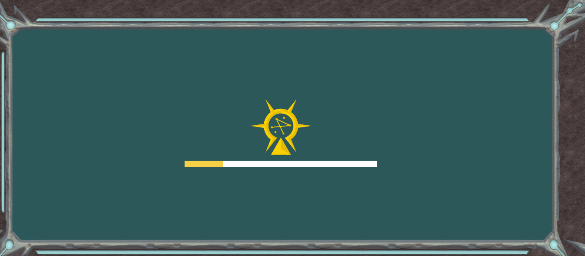
click at [352, 160] on div at bounding box center [280, 133] width 193 height 68
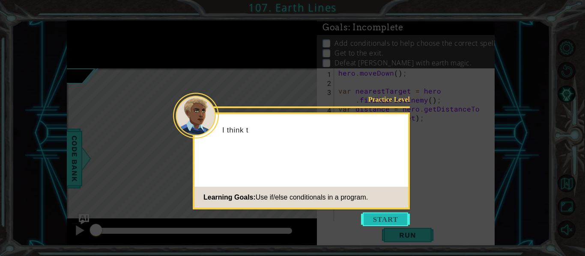
click at [402, 226] on button "Start" at bounding box center [385, 220] width 49 height 14
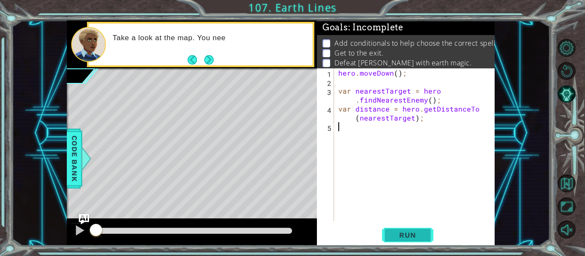
click at [413, 241] on button "Run" at bounding box center [407, 236] width 51 height 18
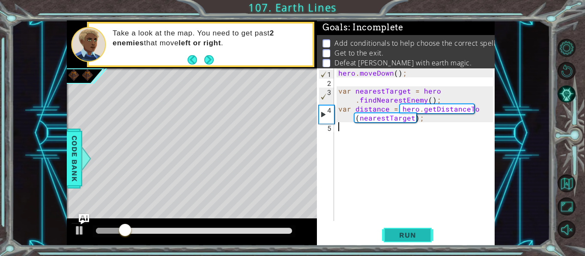
paste textarea "}"
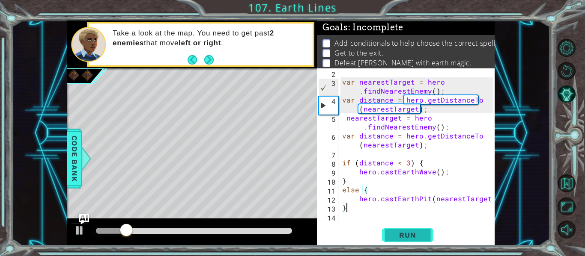
scroll to position [9, 0]
click at [437, 106] on div "var nearestTarget = hero . findNearestEnemy ( ) ; var distance = hero . getDist…" at bounding box center [418, 153] width 157 height 171
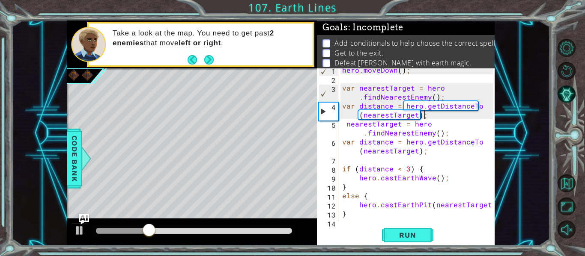
scroll to position [0, 0]
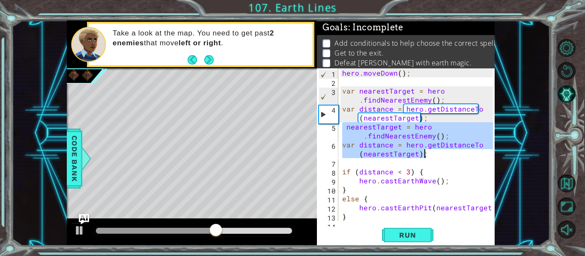
drag, startPoint x: 344, startPoint y: 128, endPoint x: 446, endPoint y: 156, distance: 106.3
click at [446, 156] on div "hero . moveDown ( ) ; var nearestTarget = hero . findNearestEnemy ( ) ; var dis…" at bounding box center [418, 153] width 157 height 171
type textarea "nearestTarget = hero.findNearestEnemy(); var distance = hero.getDistanceTo(near…"
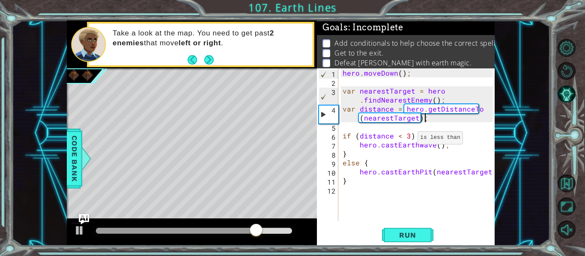
click at [407, 140] on div "hero . moveDown ( ) ; var nearestTarget = hero . findNearestEnemy ( ) ; var dis…" at bounding box center [419, 153] width 156 height 171
click at [436, 146] on div "hero . moveDown ( ) ; var nearestTarget = hero . findNearestEnemy ( ) ; var dis…" at bounding box center [419, 153] width 156 height 171
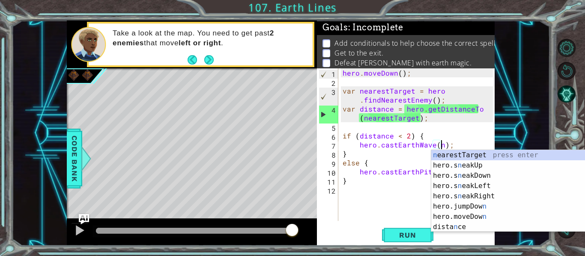
scroll to position [0, 6]
click at [441, 156] on div "n earestTarget press enter hero.s n eakUp press enter hero.s n eakDown press en…" at bounding box center [512, 201] width 162 height 103
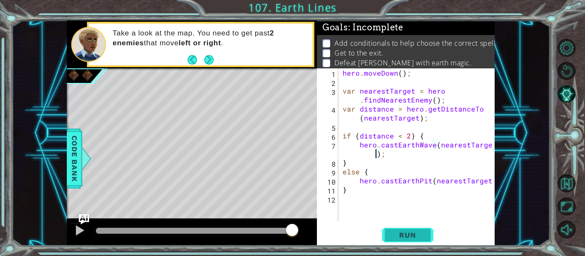
type textarea "hero.castEarthWave(nearestTarget);"
click at [402, 232] on span "Run" at bounding box center [407, 235] width 34 height 9
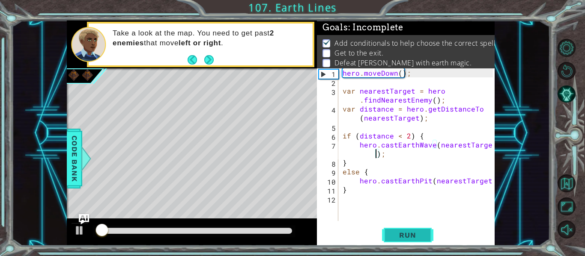
scroll to position [2, 0]
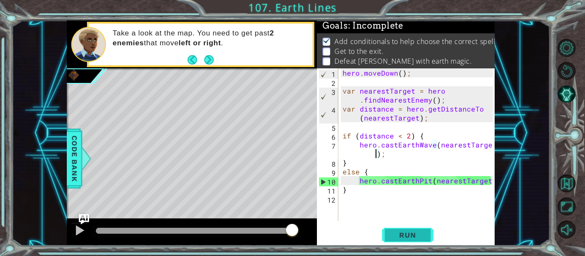
click at [404, 233] on span "Run" at bounding box center [407, 235] width 34 height 9
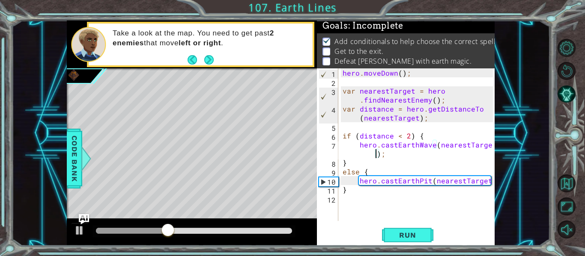
click at [354, 205] on div "hero . moveDown ( ) ; var nearestTarget = hero . findNearestEnemy ( ) ; var dis…" at bounding box center [419, 153] width 156 height 171
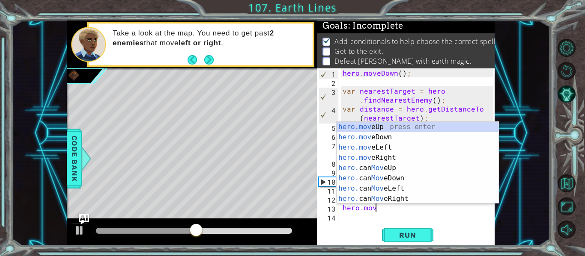
scroll to position [0, 2]
click at [391, 134] on div "hero.move Up press enter hero.move Down press enter hero.move Left press enter …" at bounding box center [417, 173] width 162 height 103
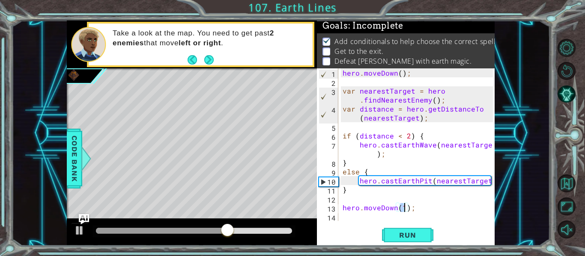
scroll to position [0, 4]
click at [401, 235] on span "Run" at bounding box center [407, 235] width 34 height 9
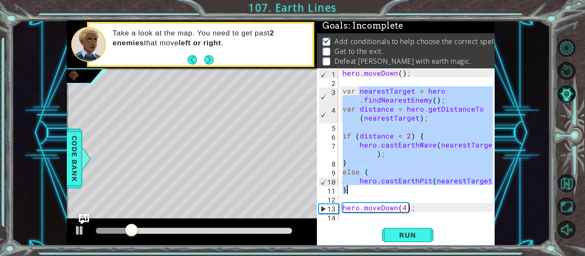
drag, startPoint x: 359, startPoint y: 92, endPoint x: 454, endPoint y: 186, distance: 133.8
click at [454, 186] on div "hero . moveDown ( ) ; var nearestTarget = hero . findNearestEnemy ( ) ; var dis…" at bounding box center [419, 153] width 156 height 171
type textarea "hero.castEarthPit(nearestTarget); }"
click at [423, 213] on div "hero . moveDown ( ) ; var nearestTarget = hero . findNearestEnemy ( ) ; var dis…" at bounding box center [419, 153] width 156 height 171
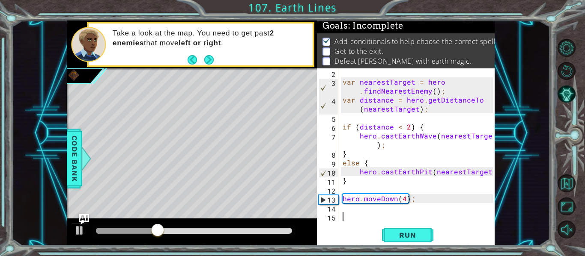
paste textarea "}"
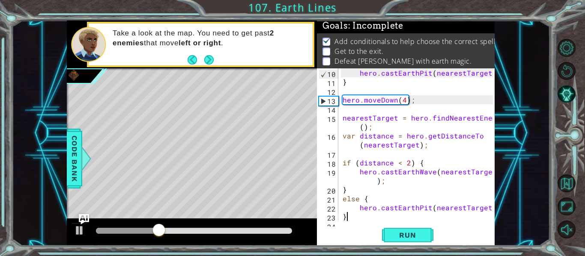
scroll to position [117, 0]
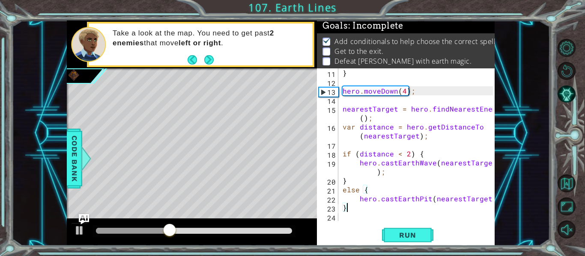
click at [353, 128] on div "} hero . moveDown ( 4 ) ; nearestTarget = hero . findNearestEnemy ( ) ; var dis…" at bounding box center [419, 153] width 156 height 171
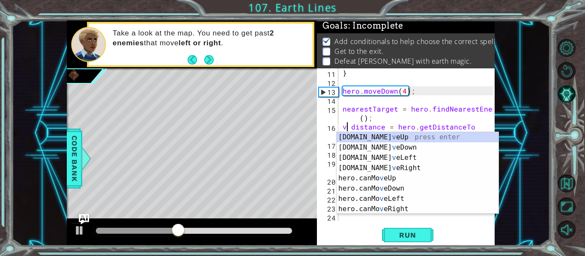
type textarea "distance = hero.getDistanceTo(nearestTarget);"
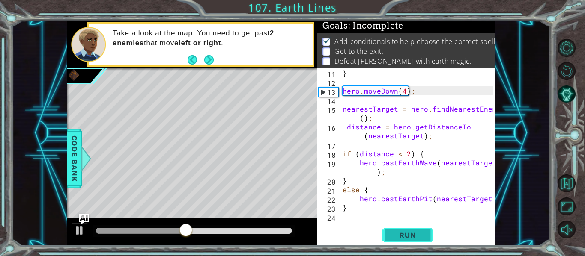
click at [403, 241] on button "Run" at bounding box center [407, 236] width 51 height 18
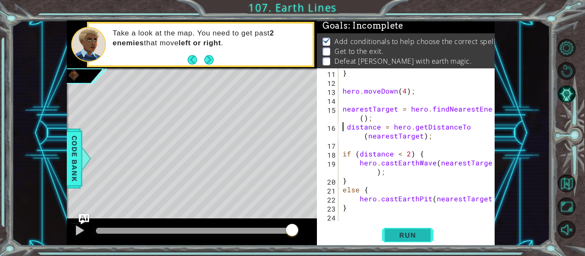
click at [402, 240] on button "Run" at bounding box center [407, 236] width 51 height 18
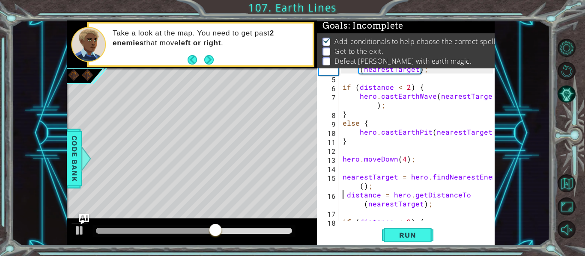
scroll to position [57, 0]
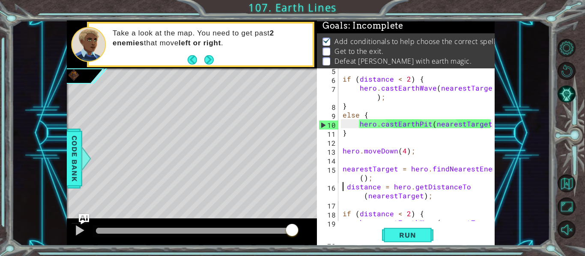
click at [412, 156] on div "if ( distance < 2 ) { hero . castEarthWave ( nearestTarget ) ; } else { hero . …" at bounding box center [419, 155] width 156 height 180
click at [345, 143] on div "if ( distance < 2 ) { hero . castEarthWave ( nearestTarget ) ; } else { hero . …" at bounding box center [419, 155] width 156 height 180
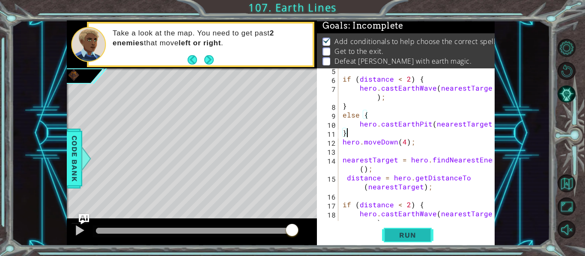
click at [422, 236] on span "Run" at bounding box center [407, 235] width 34 height 9
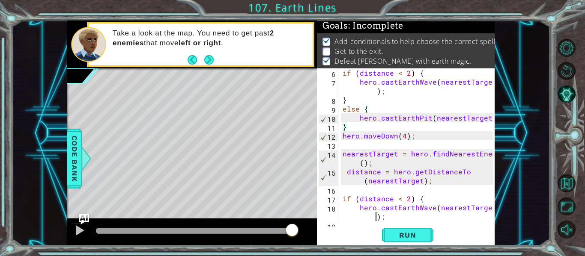
click at [361, 220] on div "if ( distance < 2 ) { hero . castEarthWave ( nearestTarget ) ; } else { hero . …" at bounding box center [419, 153] width 156 height 171
type textarea "hero.castEarthWave(nearestTarget);"
click at [386, 220] on div "if ( distance < 2 ) { hero . castEarthWave ( nearestTarget ) ; } else { hero . …" at bounding box center [419, 153] width 156 height 171
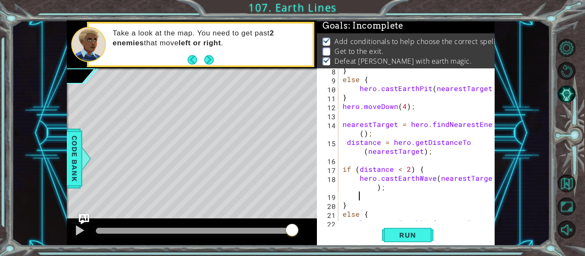
scroll to position [117, 0]
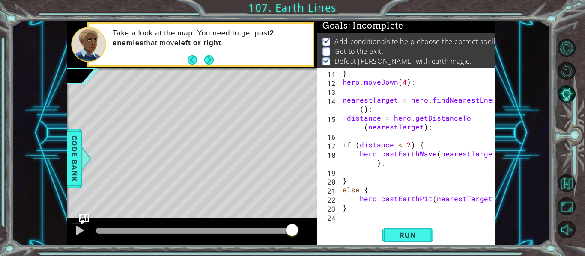
click at [356, 220] on div "} hero . moveDown ( 4 ) ; nearestTarget = hero . findNearestEnemy ( ) ; distanc…" at bounding box center [419, 153] width 156 height 171
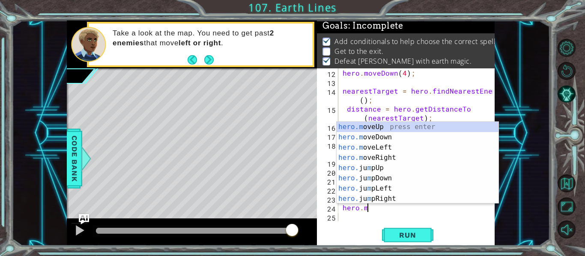
scroll to position [0, 1]
click at [380, 144] on div "hero.m oveUp press enter hero.m oveDown press enter hero.m oveLeft press enter …" at bounding box center [417, 173] width 162 height 103
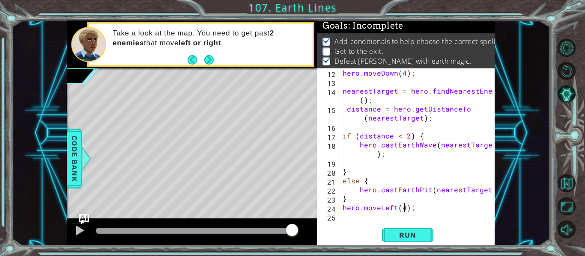
scroll to position [0, 4]
type textarea "hero.moveLeft(4);"
click at [396, 237] on span "Run" at bounding box center [407, 235] width 34 height 9
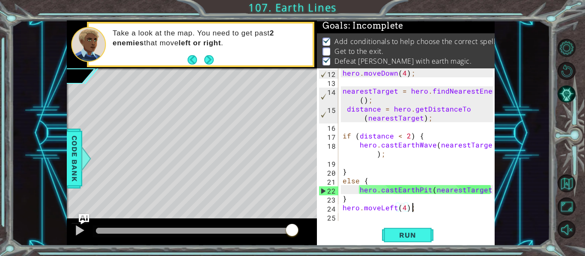
click at [412, 210] on div "hero . moveDown ( 4 ) ; nearestTarget = hero . findNearestEnemy ( ) ; distance …" at bounding box center [419, 153] width 156 height 171
drag, startPoint x: 412, startPoint y: 210, endPoint x: 336, endPoint y: 207, distance: 75.8
click at [336, 207] on div "hero.moveLeft(4); 12 13 14 15 16 17 18 19 20 21 22 23 24 25 hero . moveDown ( 4…" at bounding box center [405, 144] width 176 height 153
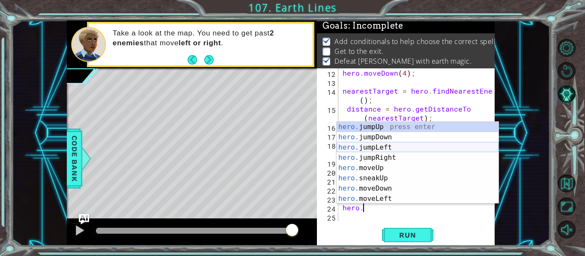
scroll to position [0, 1]
click at [380, 146] on div "hero.m oveUp press enter hero.m oveDown press enter hero.m oveLeft press enter …" at bounding box center [417, 173] width 162 height 103
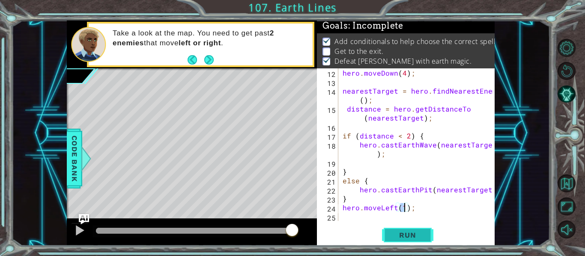
scroll to position [0, 4]
click at [410, 232] on span "Run" at bounding box center [407, 235] width 34 height 9
click at [409, 238] on span "Run" at bounding box center [407, 235] width 34 height 9
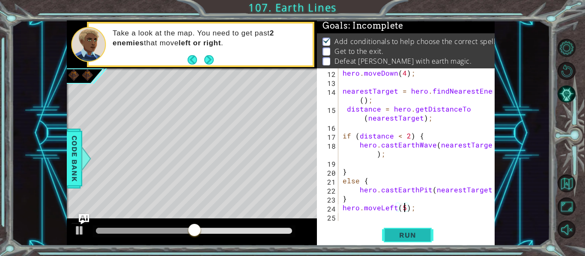
type textarea "hero.moveLeft(5);"
click at [410, 238] on span "Run" at bounding box center [407, 235] width 34 height 9
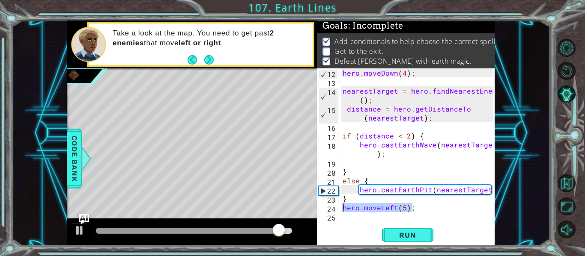
drag, startPoint x: 416, startPoint y: 211, endPoint x: 338, endPoint y: 211, distance: 78.3
click at [338, 211] on div "hero.moveLeft(5); 12 13 14 15 16 17 18 19 20 21 22 23 24 25 hero . moveDown ( 4…" at bounding box center [405, 144] width 176 height 153
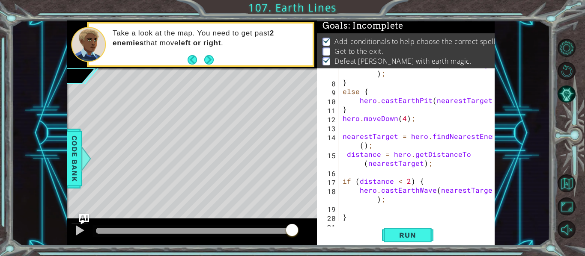
scroll to position [80, 0]
click at [405, 119] on div "hero . castEarthWave ( nearestTarget ) ; } else { hero . castEarthPit ( nearest…" at bounding box center [419, 151] width 156 height 180
click at [393, 235] on span "Run" at bounding box center [407, 235] width 34 height 9
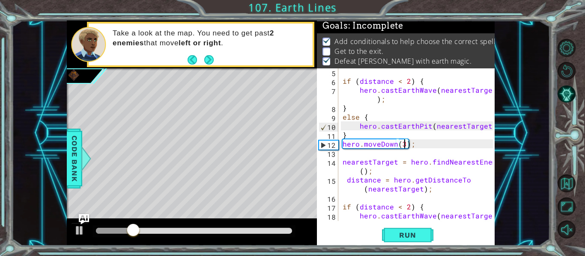
scroll to position [56, 0]
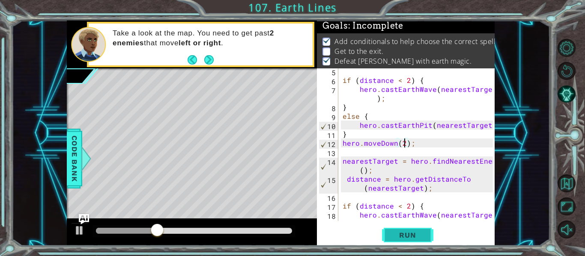
click at [415, 235] on span "Run" at bounding box center [407, 235] width 34 height 9
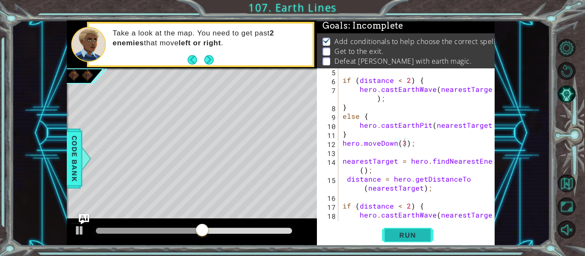
click at [398, 230] on button "Run" at bounding box center [407, 236] width 51 height 18
type textarea "hero.moveDown(4);"
click at [416, 237] on span "Run" at bounding box center [407, 235] width 34 height 9
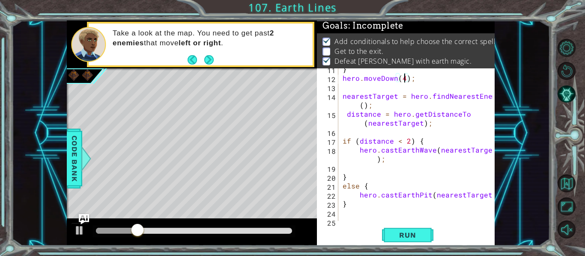
scroll to position [126, 0]
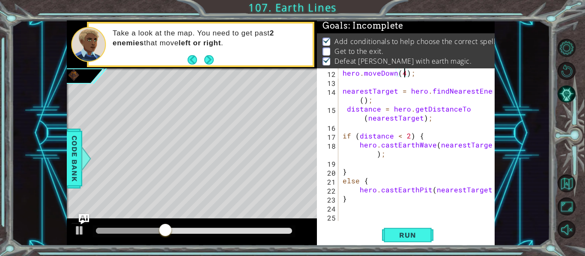
click at [396, 206] on div "hero . moveDown ( 4 ) ; nearestTarget = hero . findNearestEnemy ( ) ; distance …" at bounding box center [419, 153] width 156 height 171
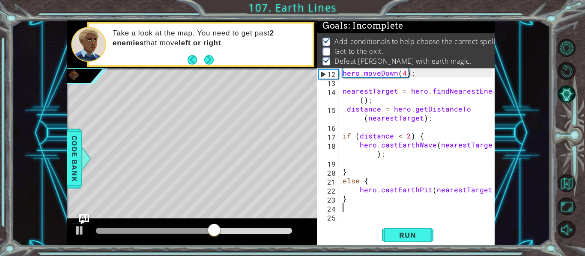
type textarea "h"
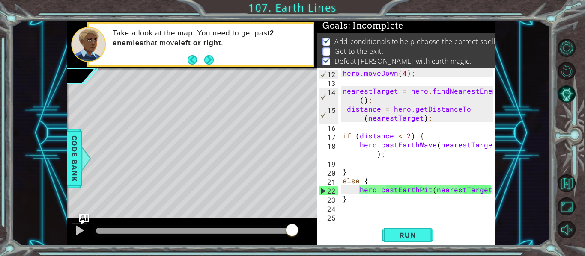
click at [386, 202] on div "hero . moveDown ( 4 ) ; nearestTarget = hero . findNearestEnemy ( ) ; distance …" at bounding box center [419, 153] width 156 height 171
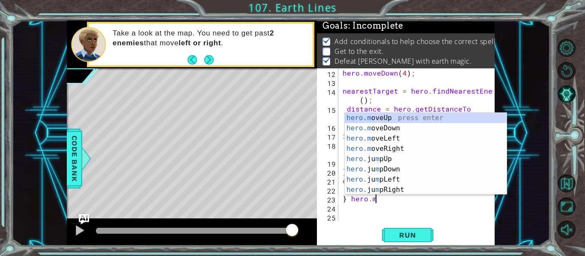
scroll to position [0, 2]
click at [382, 147] on div "hero.m oveUp press enter hero.m oveDown press enter hero.m oveLeft press enter …" at bounding box center [426, 164] width 162 height 103
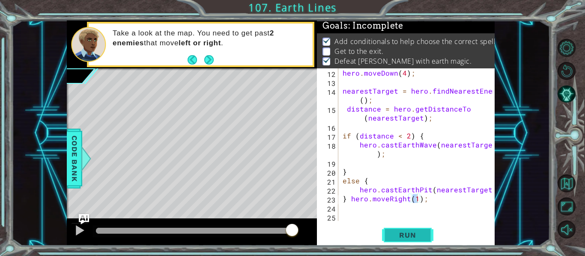
click at [406, 235] on span "Run" at bounding box center [407, 235] width 34 height 9
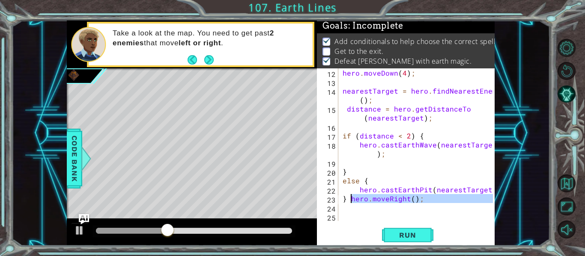
drag, startPoint x: 428, startPoint y: 207, endPoint x: 351, endPoint y: 199, distance: 77.0
click at [351, 199] on div "hero . moveDown ( 4 ) ; nearestTarget = hero . findNearestEnemy ( ) ; distance …" at bounding box center [419, 153] width 156 height 171
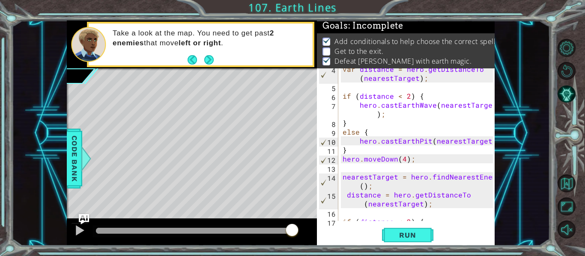
scroll to position [40, 0]
drag, startPoint x: 416, startPoint y: 157, endPoint x: 378, endPoint y: 159, distance: 38.1
click at [378, 159] on div "var distance = hero . getDistanceTo ( nearestTarget ) ; if ( distance < 2 ) { h…" at bounding box center [419, 154] width 156 height 180
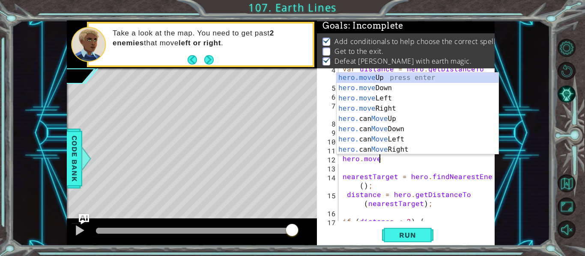
scroll to position [0, 2]
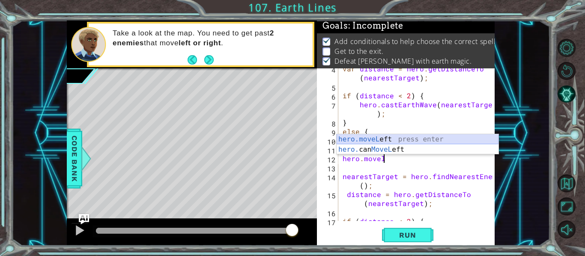
click at [367, 139] on div "hero.moveL eft press enter hero. can MoveL eft press enter" at bounding box center [417, 154] width 162 height 41
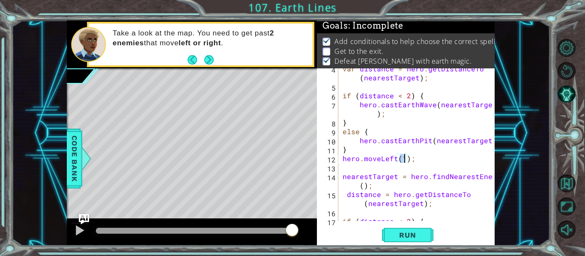
scroll to position [0, 4]
click at [401, 238] on span "Run" at bounding box center [407, 235] width 34 height 9
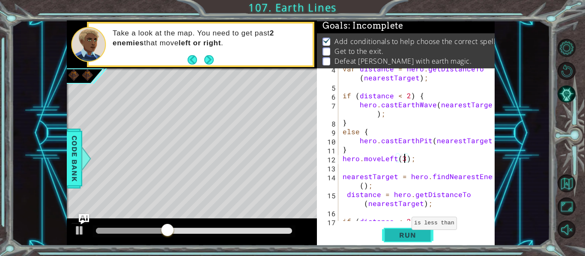
click at [401, 238] on span "Run" at bounding box center [407, 235] width 34 height 9
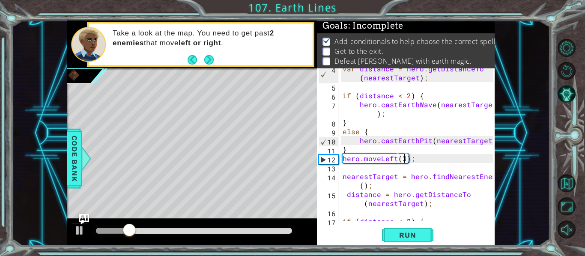
scroll to position [0, 4]
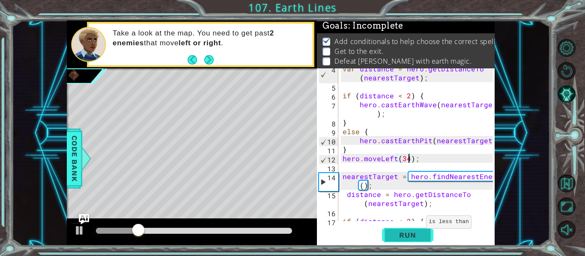
click at [416, 233] on span "Run" at bounding box center [407, 235] width 34 height 9
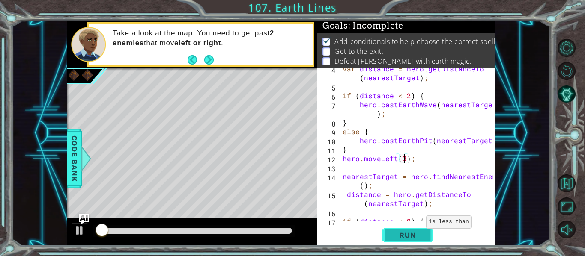
scroll to position [0, 4]
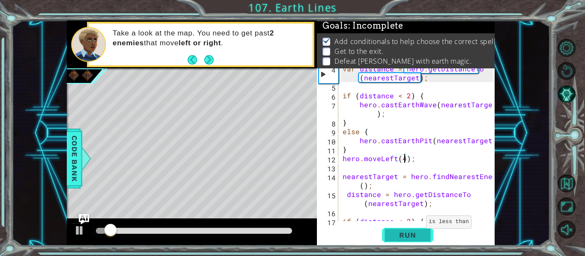
click at [410, 238] on span "Run" at bounding box center [407, 235] width 34 height 9
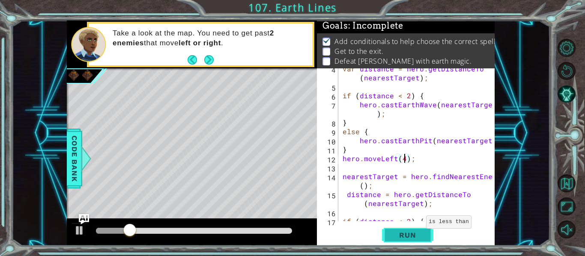
click at [410, 238] on span "Run" at bounding box center [407, 235] width 34 height 9
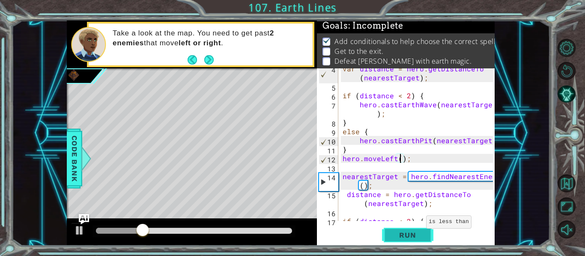
type textarea "hero.moveLeft(5);"
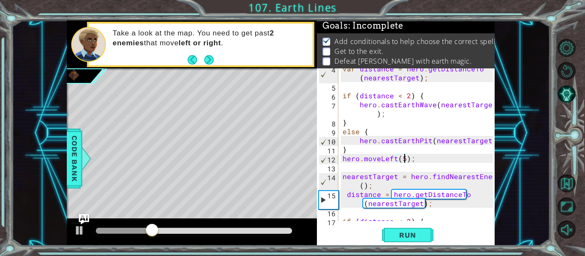
click at [415, 166] on div "var distance = hero . getDistanceTo ( nearestTarget ) ; if ( distance < 2 ) { h…" at bounding box center [419, 154] width 156 height 180
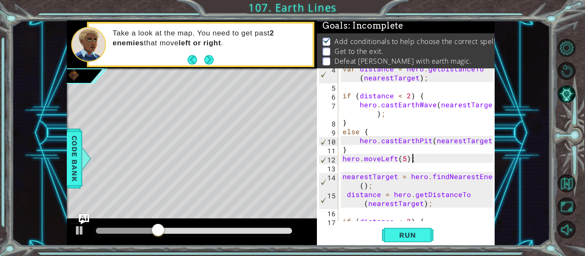
click at [415, 162] on div "var distance = hero . getDistanceTo ( nearestTarget ) ; if ( distance < 2 ) { h…" at bounding box center [419, 154] width 156 height 180
type textarea "hero.moveLeft(5);"
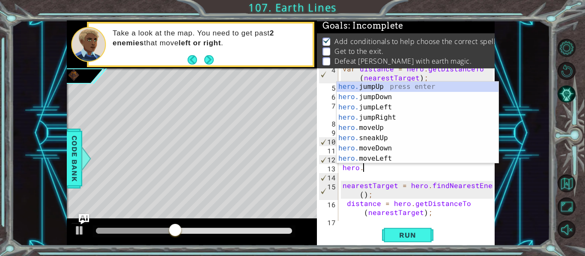
scroll to position [0, 1]
click at [408, 149] on div "hero. jumpUp press enter hero. jumpDown press enter hero. jumpLeft press enter …" at bounding box center [417, 133] width 162 height 103
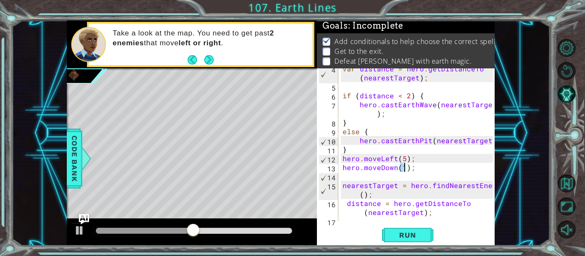
scroll to position [0, 4]
click at [406, 229] on button "Run" at bounding box center [407, 236] width 51 height 18
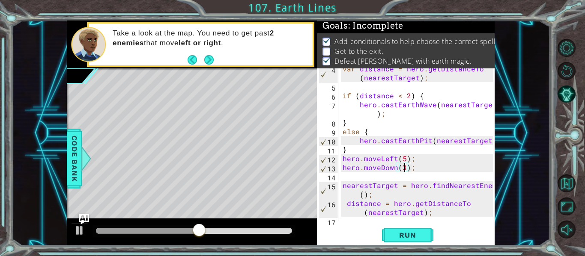
click at [418, 171] on div "var distance = hero . getDistanceTo ( nearestTarget ) ; if ( distance < 2 ) { h…" at bounding box center [419, 154] width 156 height 180
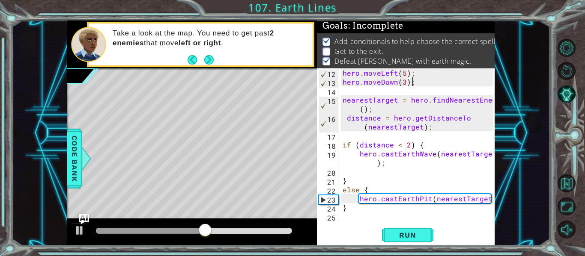
scroll to position [126, 0]
click at [432, 211] on div "hero . moveLeft ( 5 ) ; hero . moveDown ( 3 ) ; nearestTarget = hero . findNear…" at bounding box center [419, 153] width 156 height 171
type textarea "}"
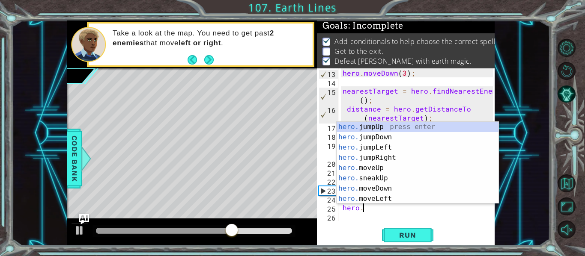
scroll to position [0, 1]
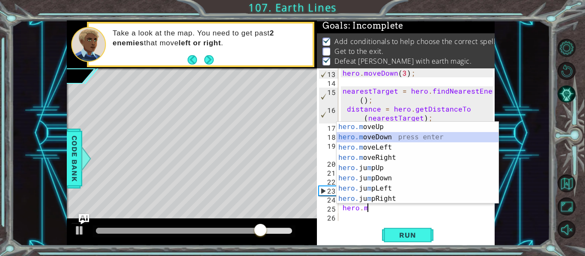
click at [398, 139] on div "hero.m oveUp press enter hero.m oveDown press enter hero.m oveLeft press enter …" at bounding box center [417, 173] width 162 height 103
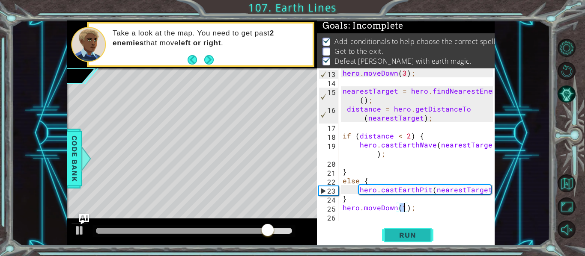
type textarea "hero.moveDown(1);"
click at [422, 233] on span "Run" at bounding box center [407, 235] width 34 height 9
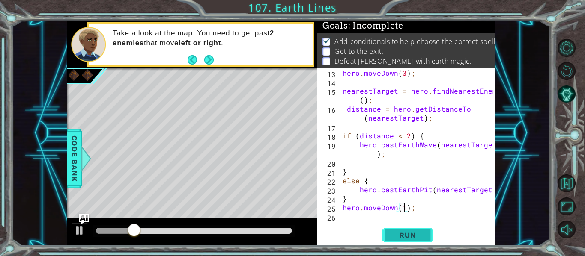
click at [422, 233] on span "Run" at bounding box center [407, 235] width 34 height 9
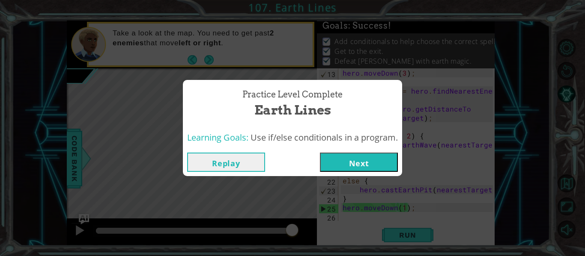
click at [342, 157] on button "Next" at bounding box center [359, 162] width 78 height 19
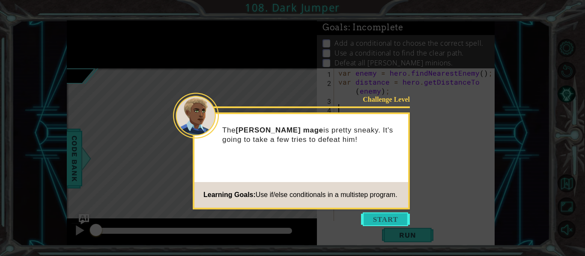
click at [388, 218] on button "Start" at bounding box center [385, 220] width 49 height 14
